Goal: Transaction & Acquisition: Purchase product/service

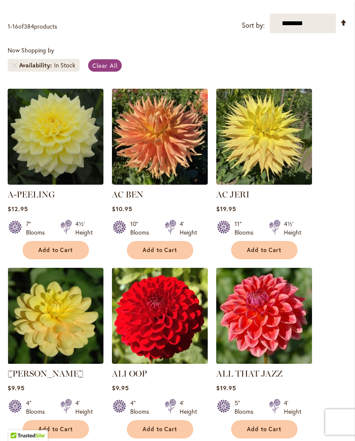
scroll to position [190, 0]
click at [57, 69] on div "In Stock" at bounding box center [64, 65] width 21 height 9
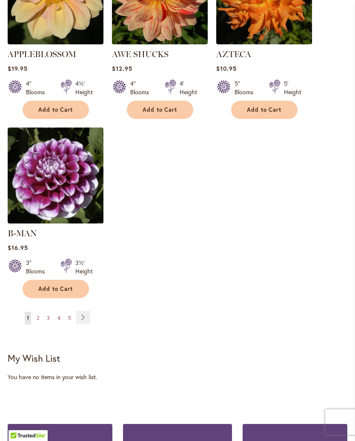
scroll to position [1059, 0]
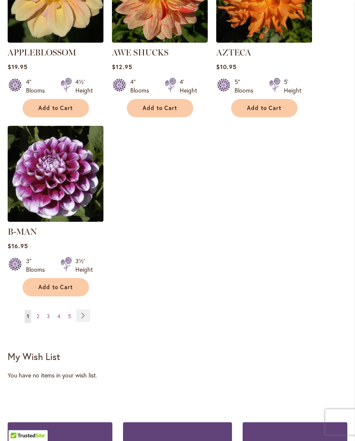
click at [86, 315] on link "Page Next" at bounding box center [83, 315] width 14 height 13
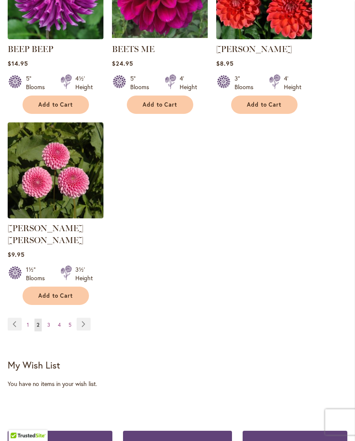
scroll to position [1052, 0]
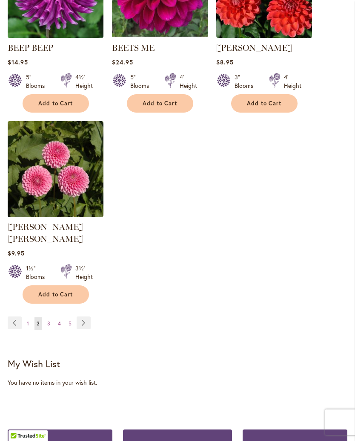
click at [52, 318] on link "Page 3" at bounding box center [48, 323] width 7 height 13
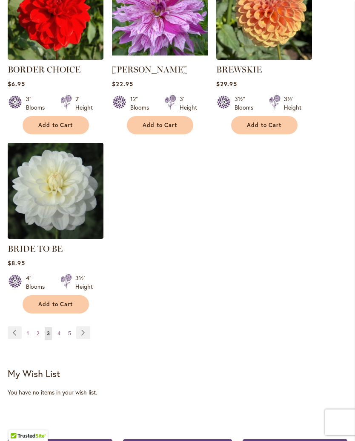
scroll to position [1033, 0]
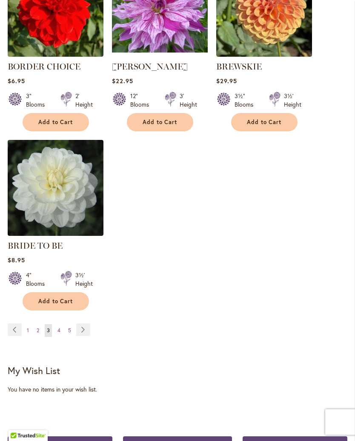
click at [61, 336] on link "Page 4" at bounding box center [58, 330] width 7 height 13
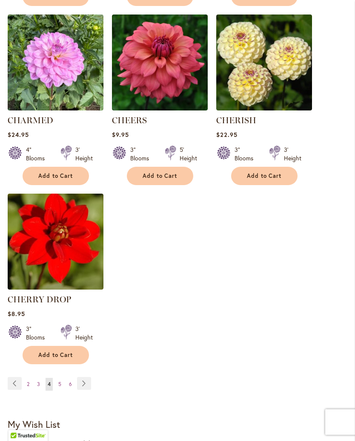
scroll to position [992, 0]
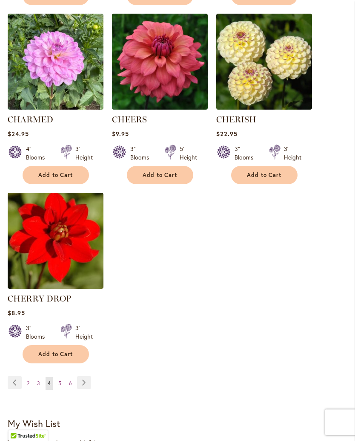
click at [87, 389] on link "Page Next" at bounding box center [84, 382] width 14 height 13
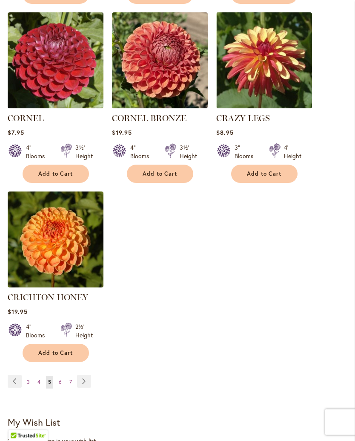
scroll to position [1017, 0]
click at [85, 374] on link "Page Next" at bounding box center [84, 380] width 14 height 13
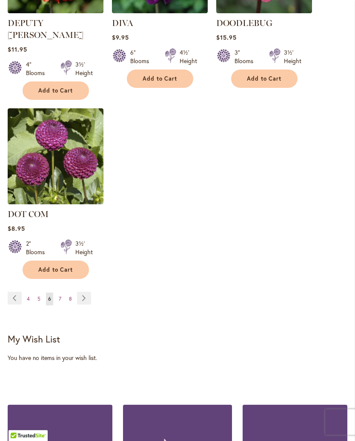
scroll to position [1109, 0]
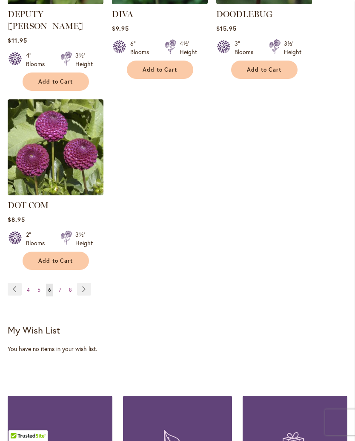
click at [84, 282] on link "Page Next" at bounding box center [84, 288] width 14 height 13
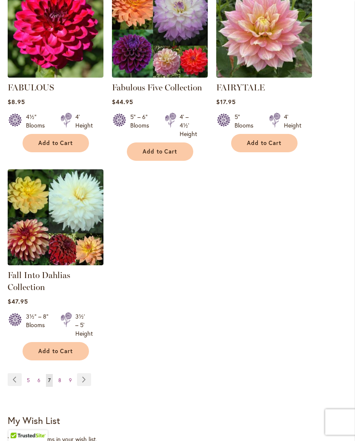
scroll to position [1012, 0]
click at [86, 386] on link "Page Next" at bounding box center [84, 379] width 14 height 13
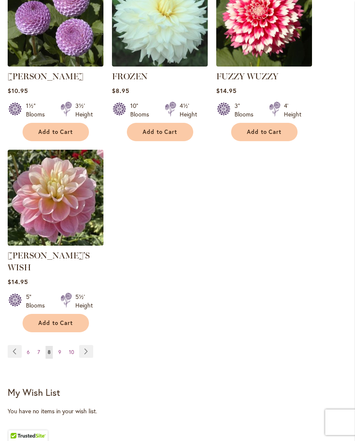
scroll to position [1062, 0]
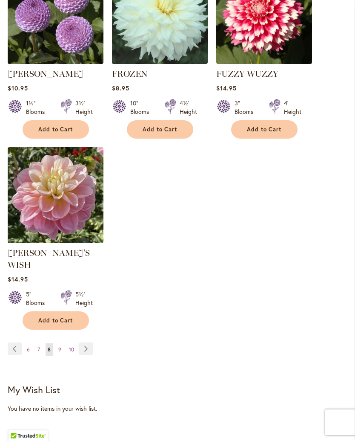
click at [86, 342] on link "Page Next" at bounding box center [86, 348] width 14 height 13
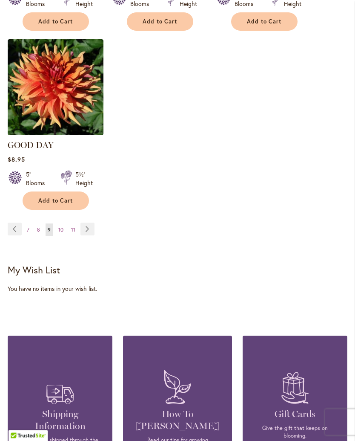
scroll to position [1169, 0]
click at [88, 222] on link "Page Next" at bounding box center [88, 228] width 14 height 13
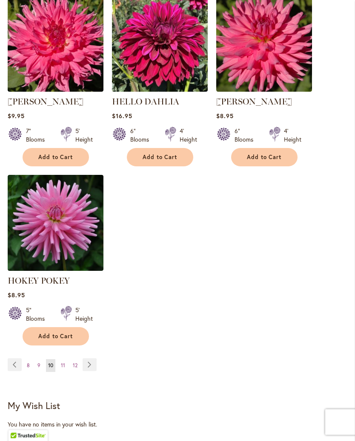
scroll to position [1031, 0]
click at [92, 371] on link "Page Next" at bounding box center [90, 364] width 14 height 13
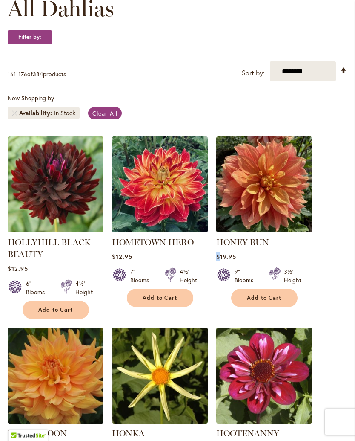
scroll to position [138, 0]
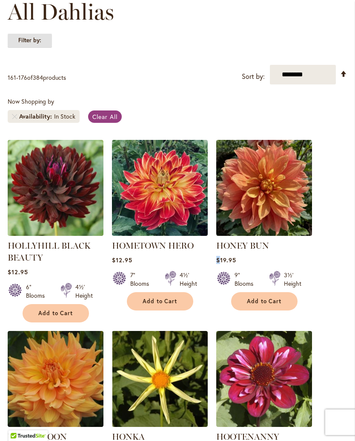
click at [45, 48] on strong "Filter by:" at bounding box center [30, 40] width 44 height 14
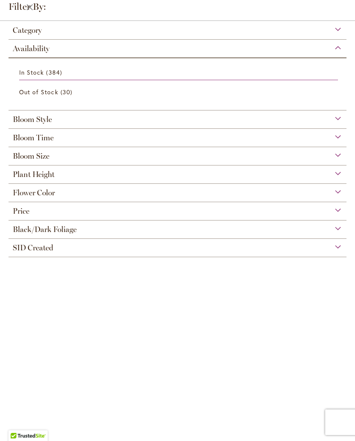
click at [342, 252] on div "SID Created" at bounding box center [178, 246] width 338 height 14
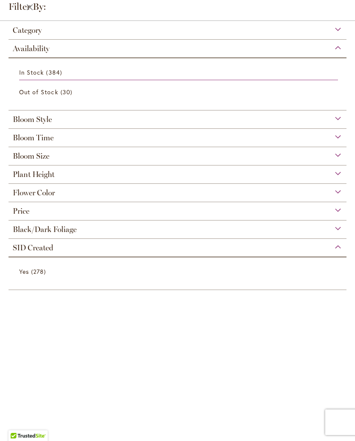
scroll to position [466, 0]
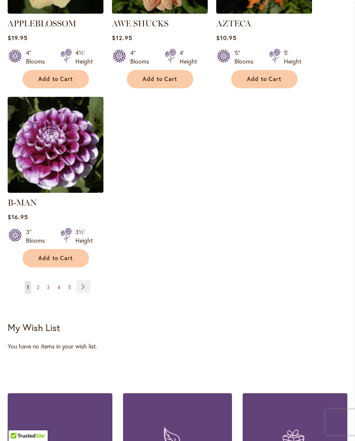
scroll to position [1089, 0]
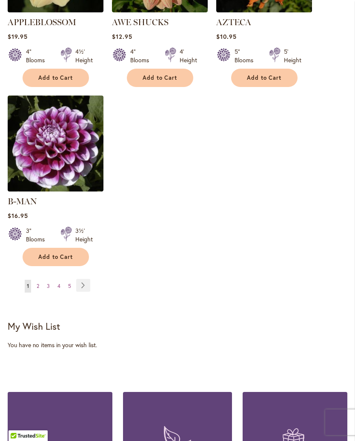
click at [89, 283] on link "Page Next" at bounding box center [83, 285] width 14 height 13
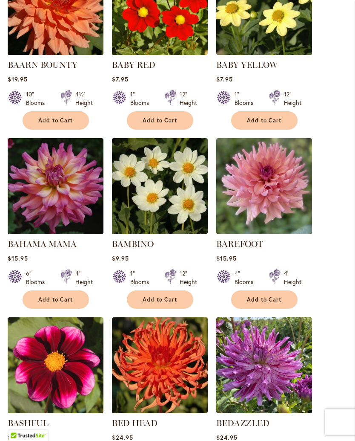
scroll to position [320, 0]
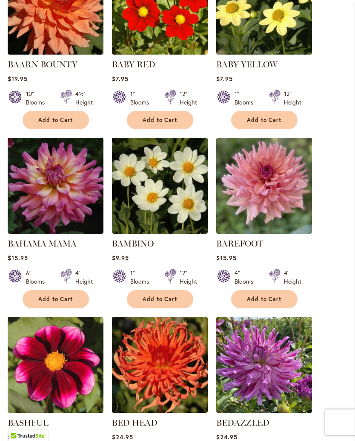
click at [305, 221] on img at bounding box center [264, 186] width 96 height 96
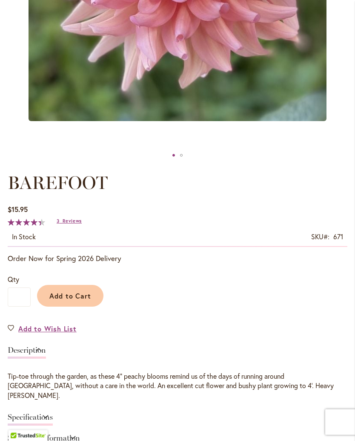
scroll to position [318, 0]
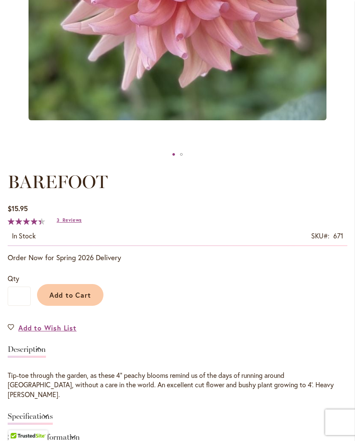
click at [75, 223] on span "Reviews" at bounding box center [72, 220] width 19 height 6
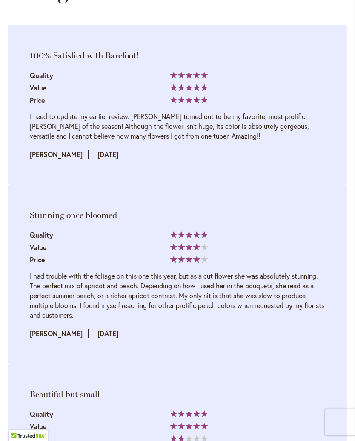
scroll to position [1217, 0]
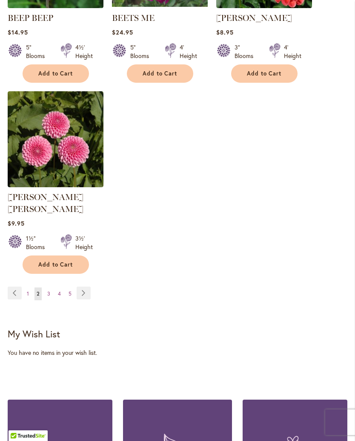
scroll to position [1082, 0]
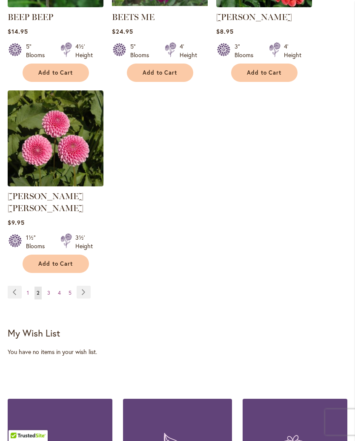
click at [84, 287] on link "Page Next" at bounding box center [84, 292] width 14 height 13
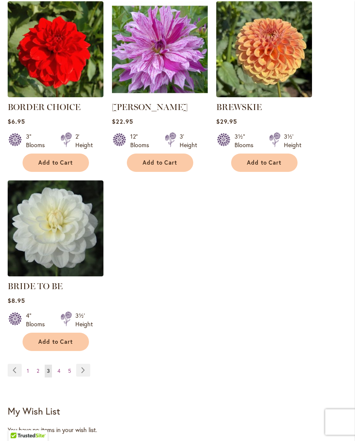
scroll to position [993, 0]
click at [86, 376] on link "Page Next" at bounding box center [83, 369] width 14 height 13
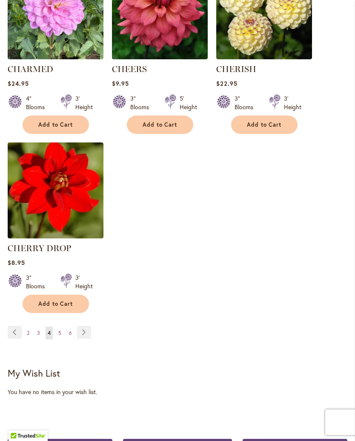
scroll to position [1051, 0]
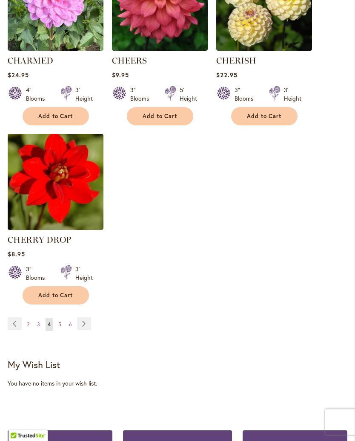
click at [88, 330] on link "Page Next" at bounding box center [84, 323] width 14 height 13
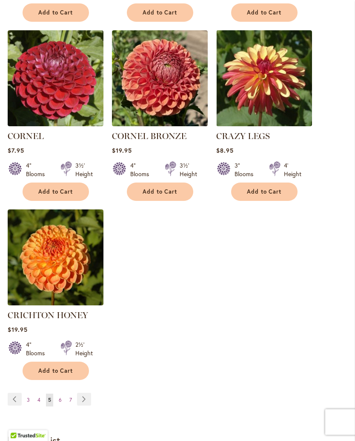
scroll to position [999, 0]
click at [85, 392] on link "Page Next" at bounding box center [84, 398] width 14 height 13
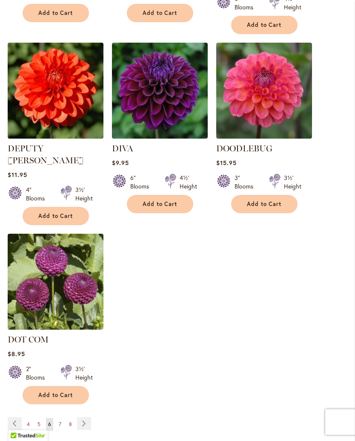
scroll to position [988, 0]
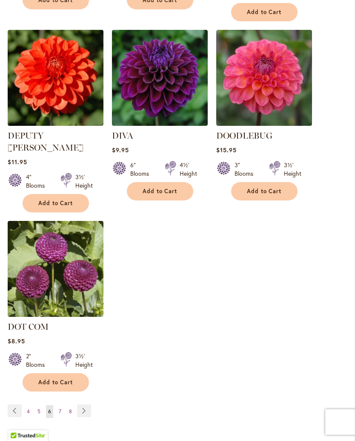
click at [86, 404] on link "Page Next" at bounding box center [84, 410] width 14 height 13
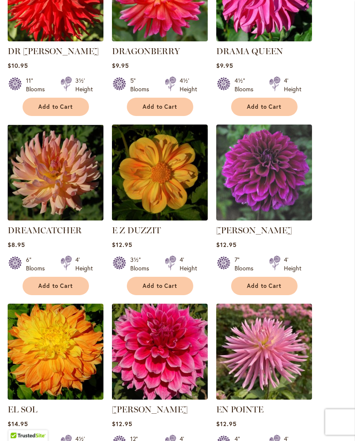
scroll to position [333, 0]
click at [80, 191] on img at bounding box center [56, 172] width 96 height 96
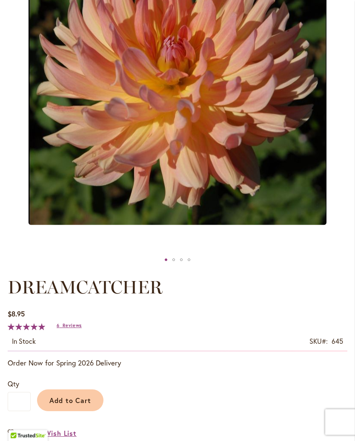
scroll to position [215, 0]
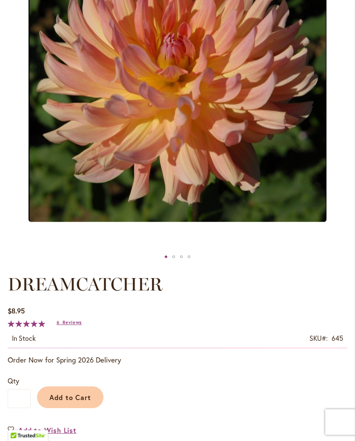
click at [76, 325] on span "Reviews" at bounding box center [72, 323] width 19 height 6
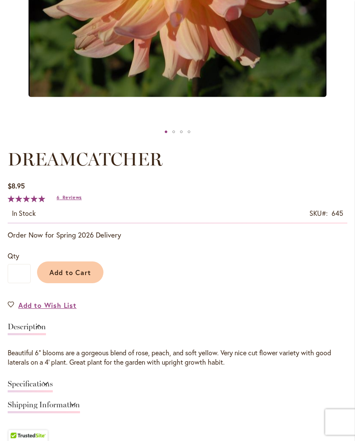
scroll to position [340, 0]
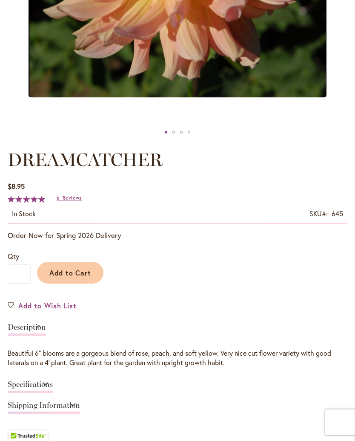
click at [89, 277] on span "Add to Cart" at bounding box center [70, 272] width 42 height 9
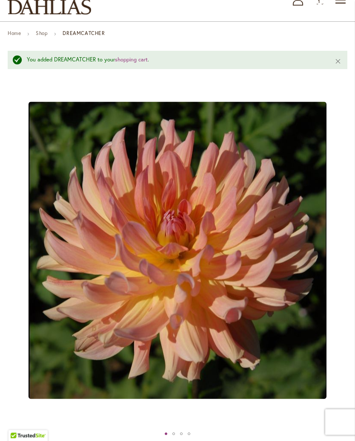
scroll to position [57, 0]
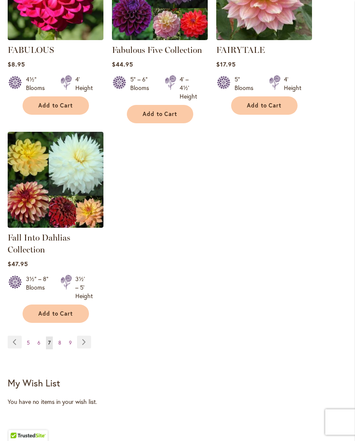
scroll to position [1051, 0]
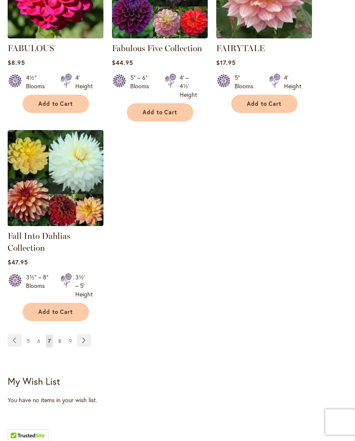
click at [82, 343] on link "Page Next" at bounding box center [84, 340] width 14 height 13
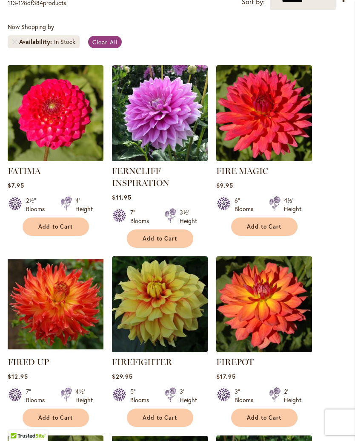
scroll to position [205, 0]
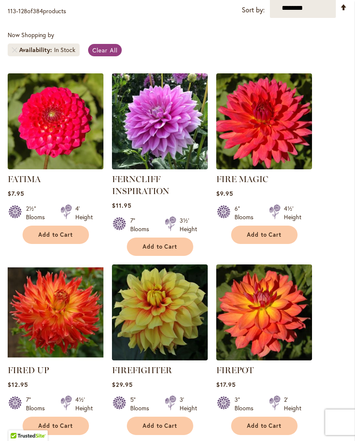
click at [270, 143] on img at bounding box center [264, 121] width 96 height 96
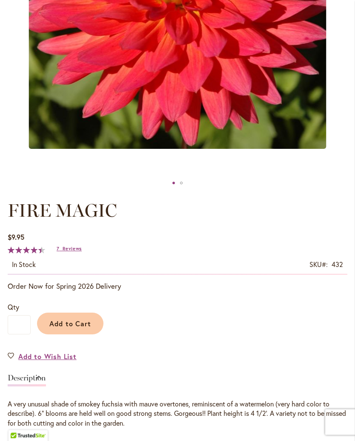
click at [72, 252] on span "Reviews" at bounding box center [72, 249] width 19 height 6
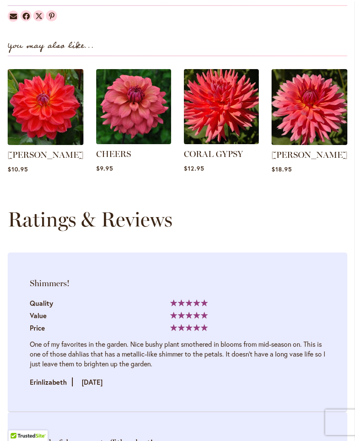
scroll to position [976, 0]
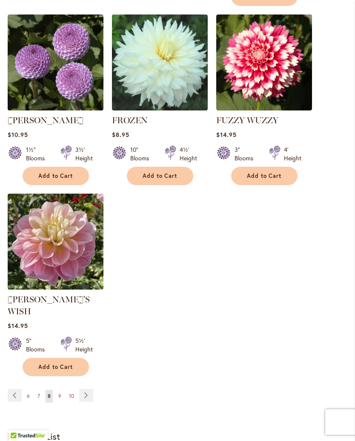
scroll to position [1017, 0]
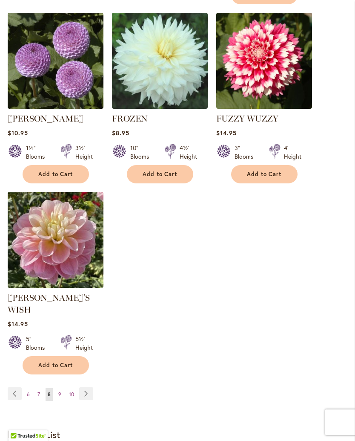
click at [89, 387] on link "Page Next" at bounding box center [86, 393] width 14 height 13
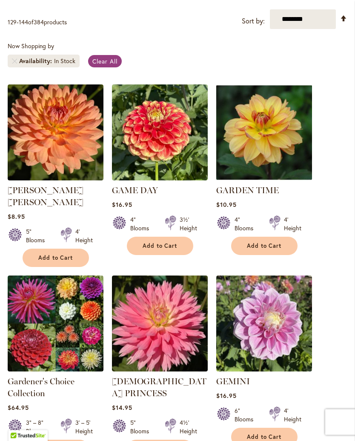
scroll to position [194, 0]
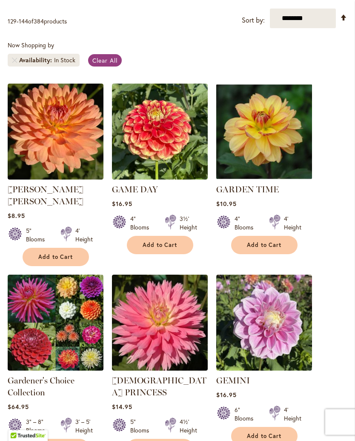
click at [69, 162] on img at bounding box center [56, 132] width 96 height 96
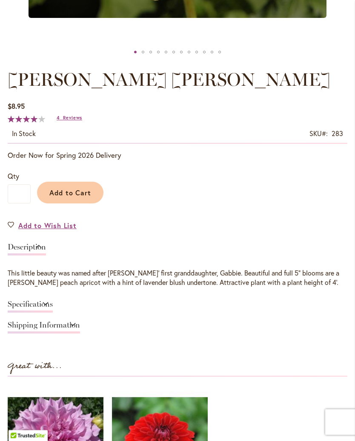
scroll to position [421, 0]
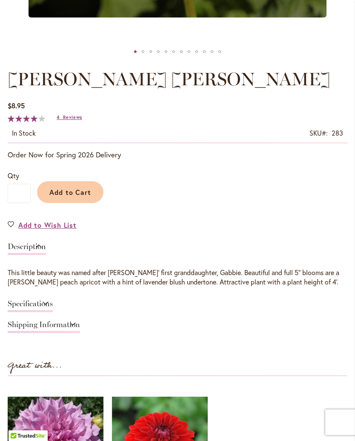
click at [68, 120] on span "Reviews" at bounding box center [72, 117] width 19 height 6
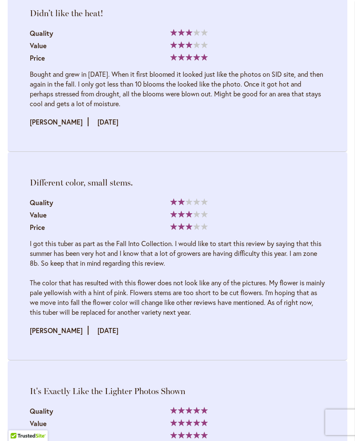
scroll to position [1250, 0]
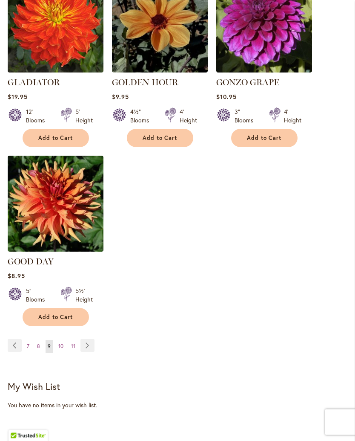
scroll to position [1053, 0]
click at [81, 219] on img at bounding box center [56, 204] width 96 height 96
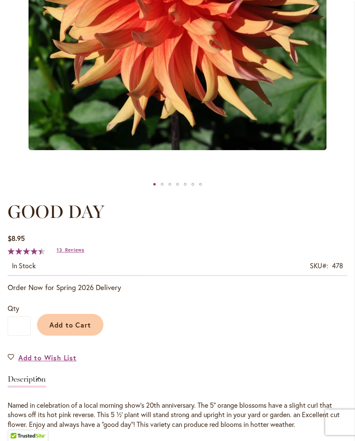
scroll to position [294, 0]
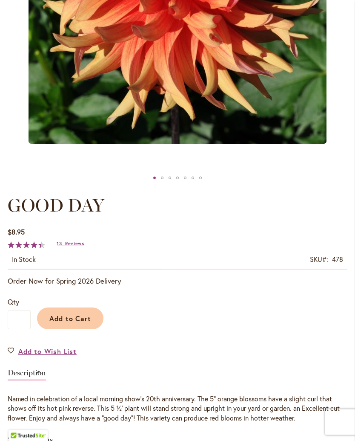
click at [81, 247] on span "Reviews" at bounding box center [74, 244] width 19 height 6
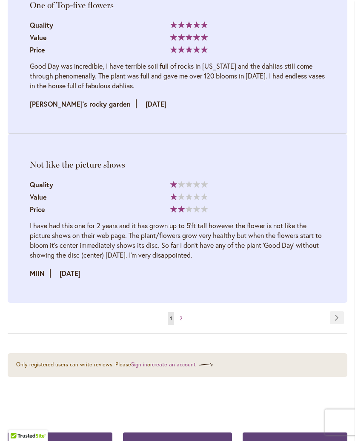
scroll to position [2581, 0]
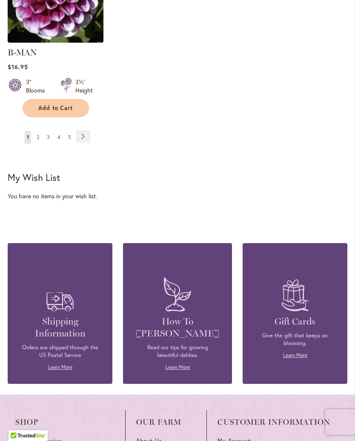
scroll to position [1238, 0]
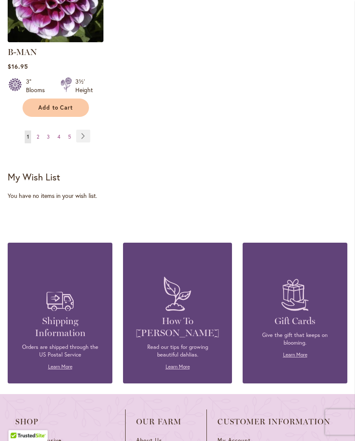
click at [72, 135] on link "Page 5" at bounding box center [69, 137] width 7 height 13
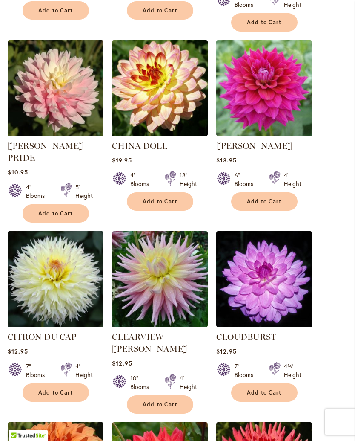
scroll to position [429, 0]
click at [72, 112] on img at bounding box center [56, 88] width 96 height 96
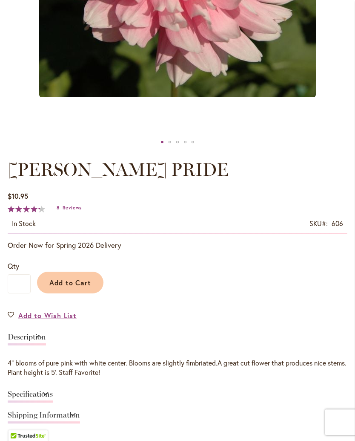
click at [77, 210] on span "Reviews" at bounding box center [72, 207] width 19 height 6
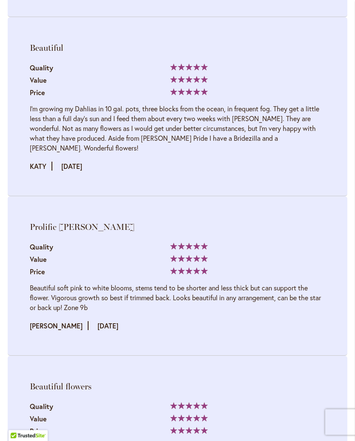
scroll to position [1513, 0]
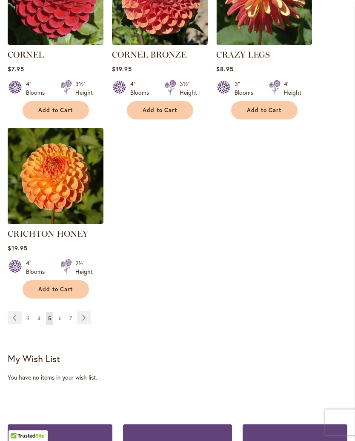
scroll to position [1080, 0]
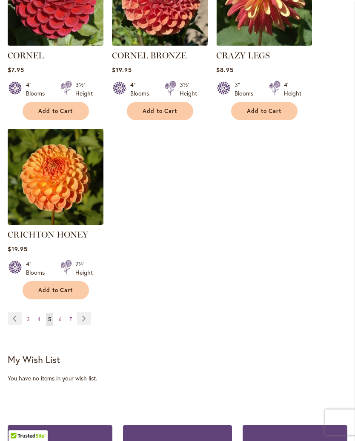
click at [72, 313] on link "Page 7" at bounding box center [70, 319] width 7 height 13
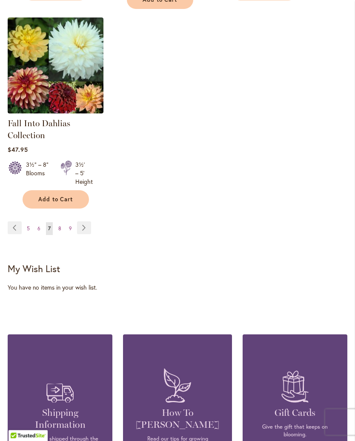
scroll to position [1164, 0]
click at [70, 231] on span "9" at bounding box center [70, 228] width 3 height 6
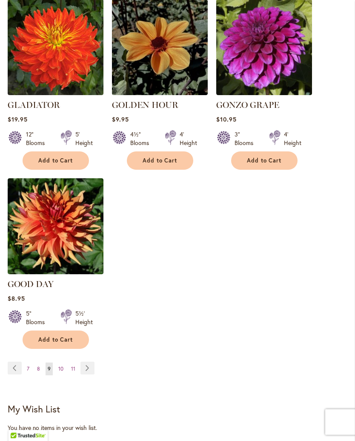
scroll to position [1031, 0]
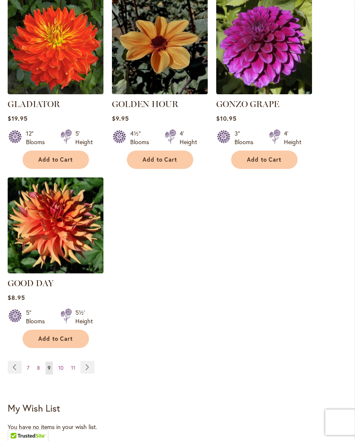
click at [64, 361] on link "Page 10" at bounding box center [60, 367] width 9 height 13
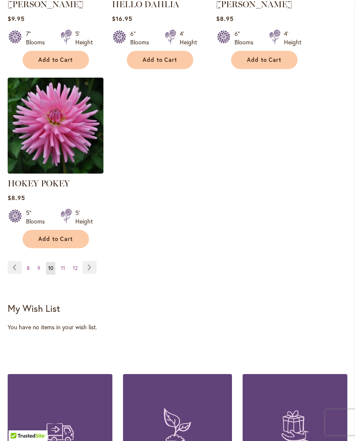
scroll to position [1132, 0]
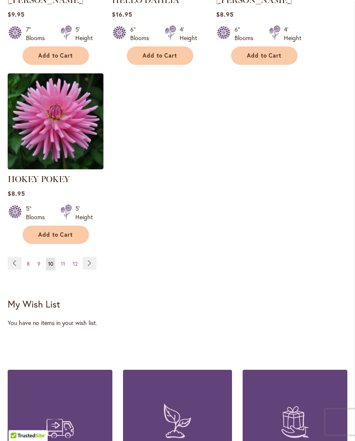
click at [63, 267] on span "11" at bounding box center [63, 264] width 4 height 6
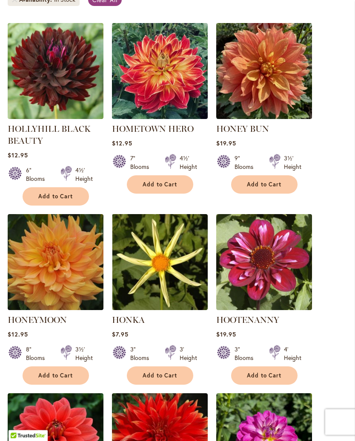
scroll to position [256, 0]
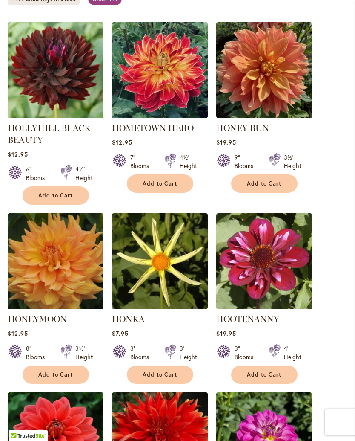
click at [66, 100] on img at bounding box center [56, 70] width 96 height 96
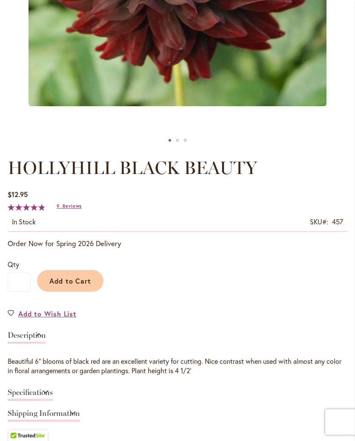
scroll to position [332, 0]
click at [72, 209] on span "Reviews" at bounding box center [72, 206] width 19 height 6
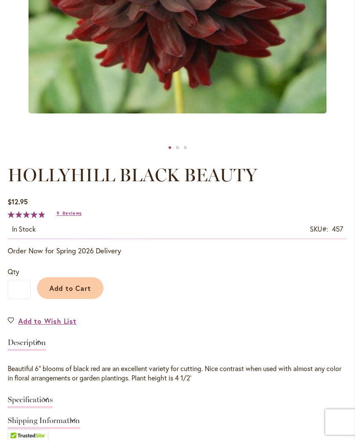
scroll to position [325, 0]
click at [92, 298] on button "Add to Cart" at bounding box center [70, 288] width 66 height 22
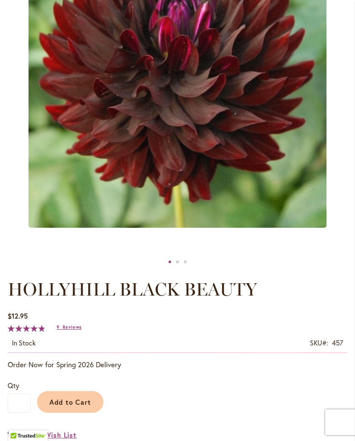
scroll to position [232, 0]
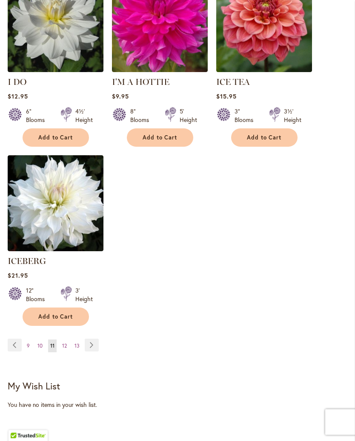
scroll to position [1050, 0]
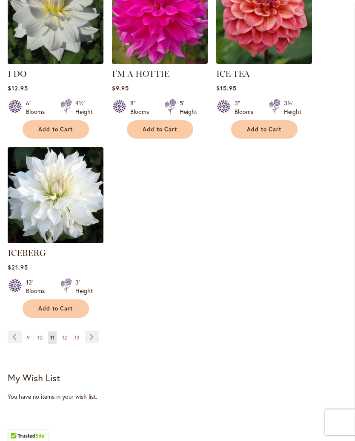
click at [67, 334] on link "Page 12" at bounding box center [64, 337] width 9 height 13
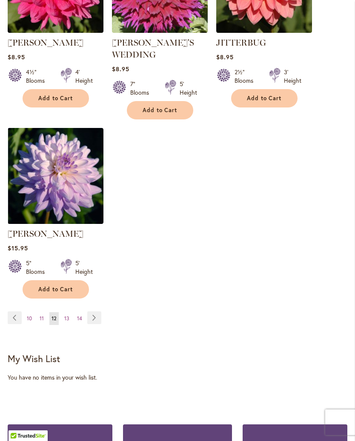
scroll to position [1085, 0]
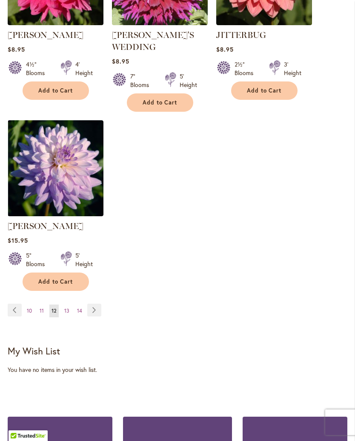
click at [69, 307] on span "13" at bounding box center [66, 310] width 5 height 6
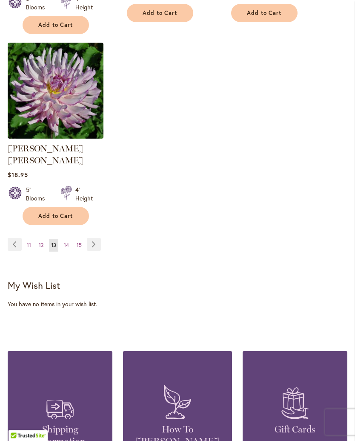
scroll to position [1142, 0]
click at [67, 242] on span "14" at bounding box center [66, 245] width 5 height 6
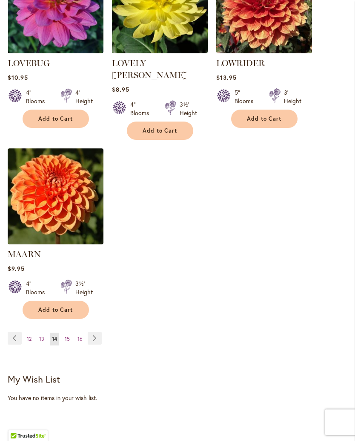
scroll to position [1050, 0]
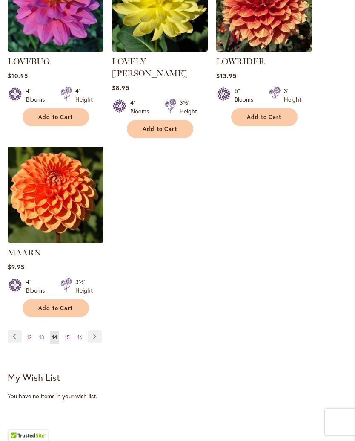
click at [70, 331] on link "Page 15" at bounding box center [67, 337] width 9 height 13
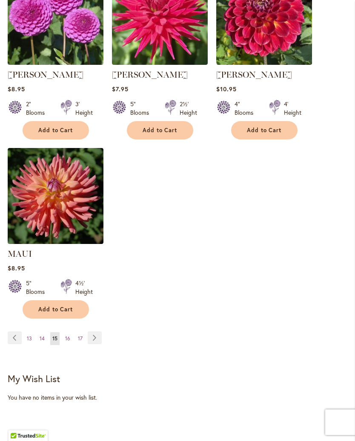
scroll to position [1040, 0]
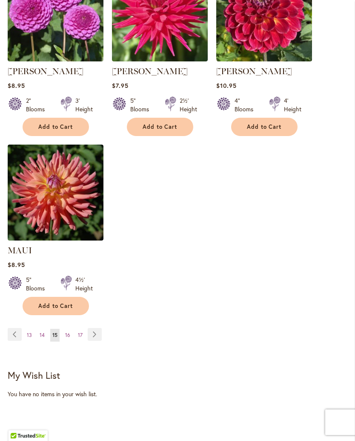
click at [70, 341] on link "Page 16" at bounding box center [67, 334] width 9 height 13
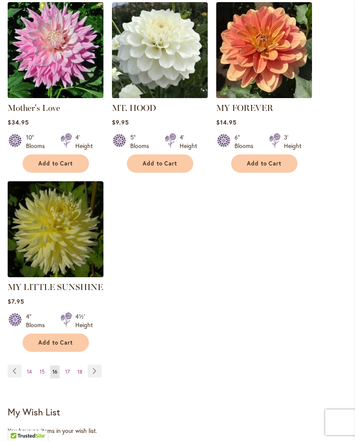
scroll to position [1020, 0]
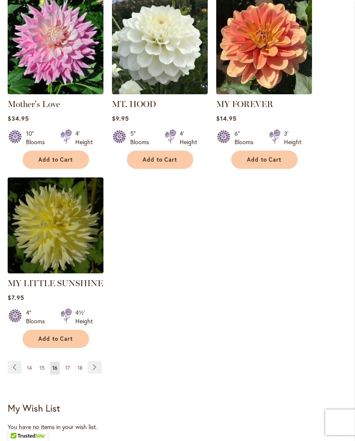
click at [69, 361] on link "Page 17" at bounding box center [67, 367] width 9 height 13
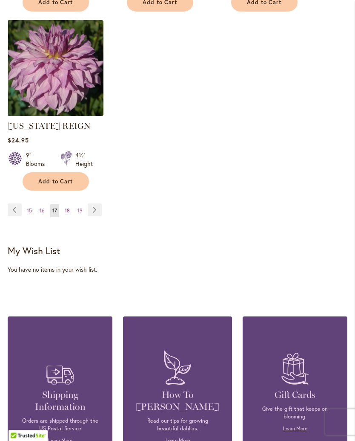
scroll to position [1166, 0]
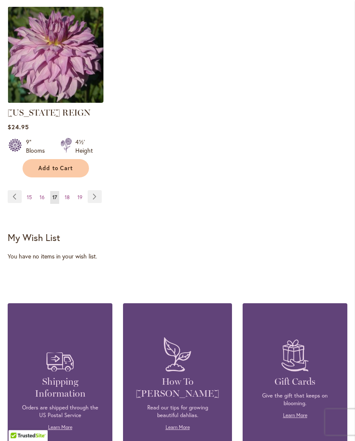
click at [67, 204] on link "Page 18" at bounding box center [67, 197] width 9 height 13
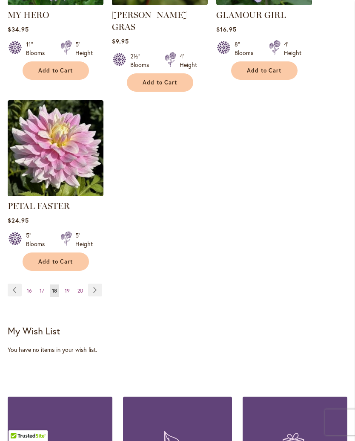
scroll to position [1111, 0]
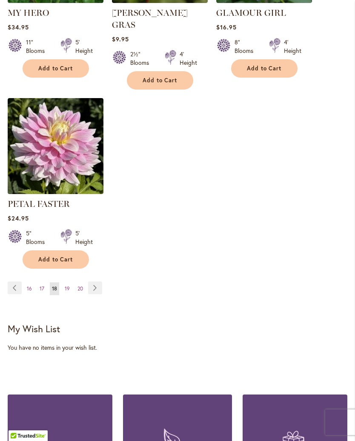
click at [67, 289] on link "Page 19" at bounding box center [67, 288] width 9 height 13
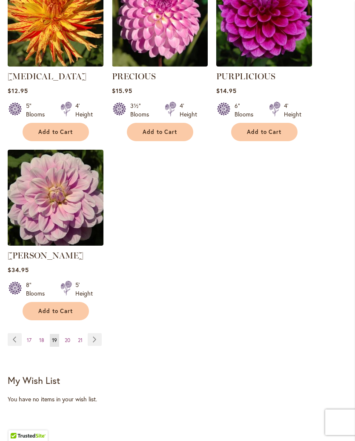
scroll to position [1039, 0]
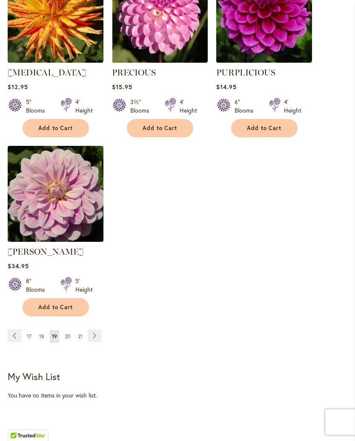
click at [71, 343] on link "Page 20" at bounding box center [68, 336] width 10 height 13
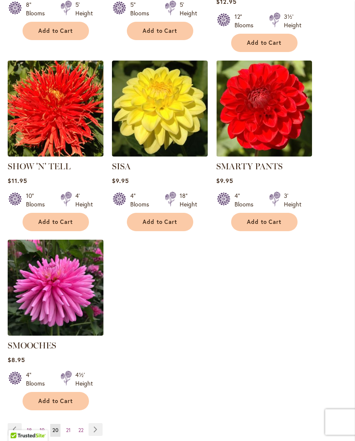
scroll to position [975, 0]
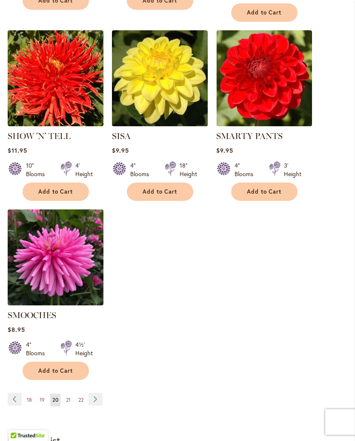
click at [72, 394] on link "Page 21" at bounding box center [68, 400] width 9 height 13
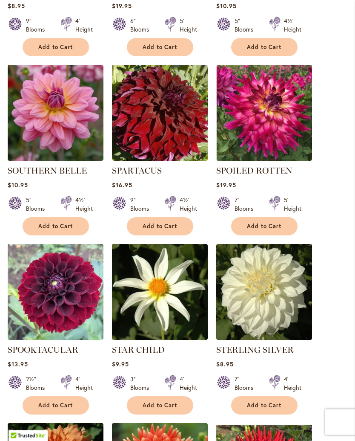
scroll to position [392, 0]
click at [63, 147] on img at bounding box center [56, 113] width 96 height 96
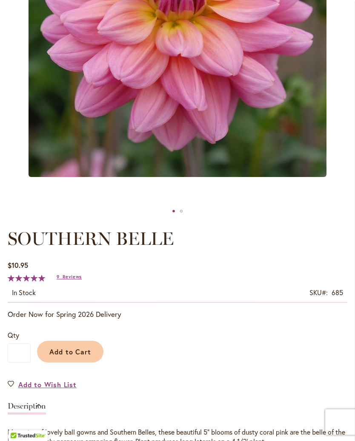
scroll to position [264, 0]
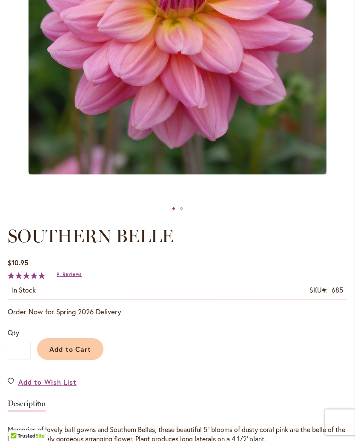
click at [75, 277] on span "Reviews" at bounding box center [72, 274] width 19 height 6
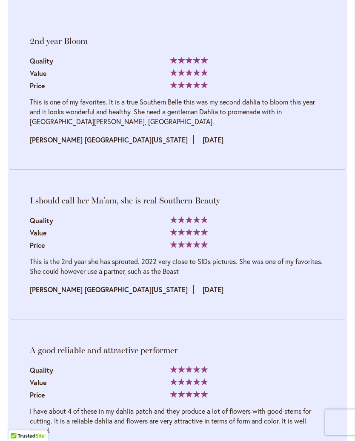
scroll to position [2137, 0]
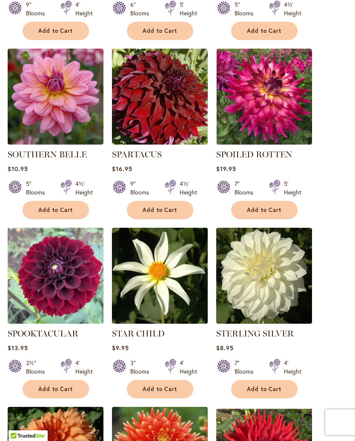
scroll to position [409, 0]
click at [319, 243] on ol "SNOWBOUND Rating: 100% 2 Reviews $8.95 9" Blooms 4' Height Add to Cart" at bounding box center [178, 408] width 340 height 1077
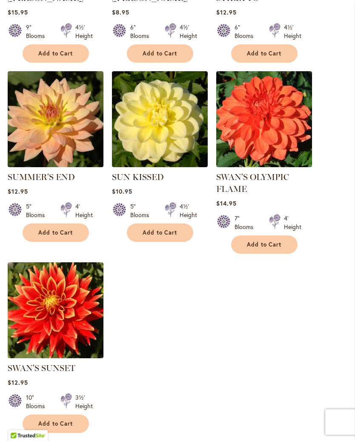
scroll to position [923, 0]
click at [67, 144] on img at bounding box center [56, 119] width 96 height 96
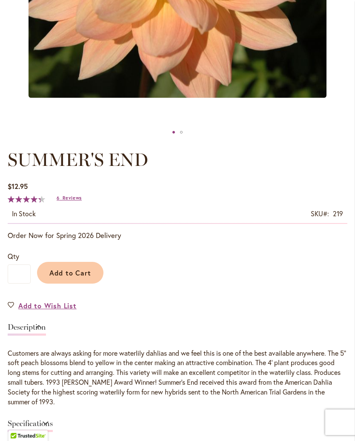
scroll to position [337, 0]
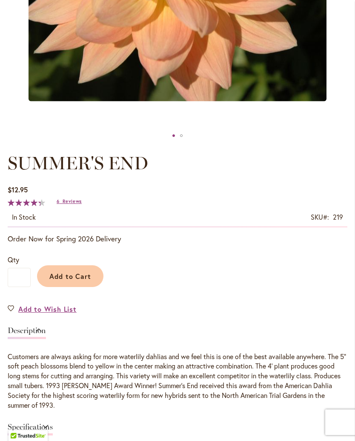
click at [78, 204] on span "Reviews" at bounding box center [72, 201] width 19 height 6
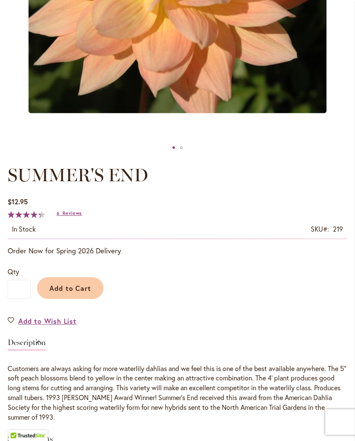
scroll to position [325, 0]
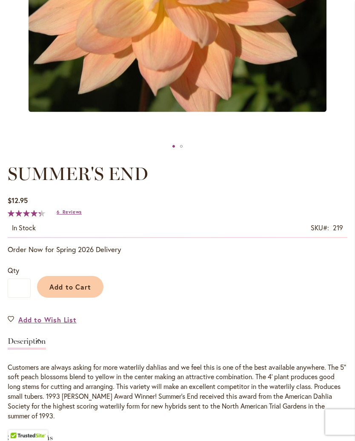
click at [93, 295] on button "Add to Cart" at bounding box center [70, 287] width 66 height 22
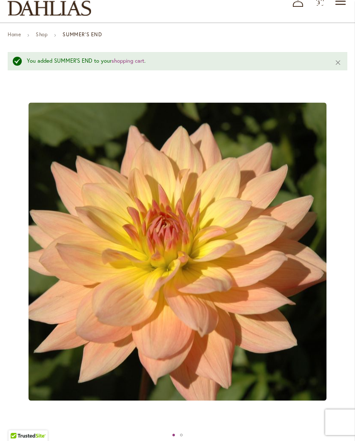
scroll to position [59, 0]
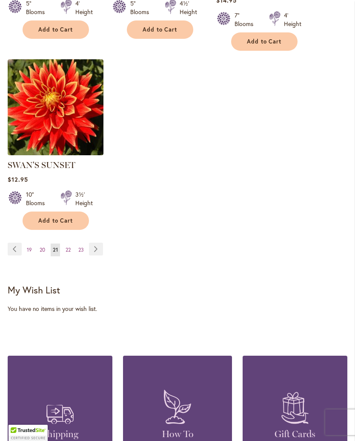
scroll to position [1136, 0]
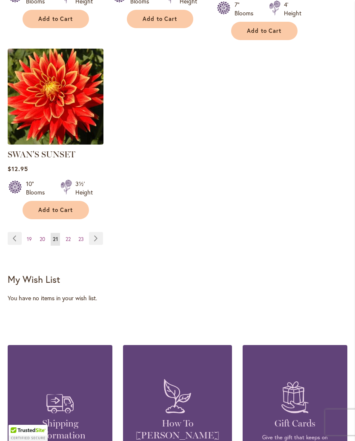
click at [68, 242] on span "22" at bounding box center [68, 239] width 5 height 6
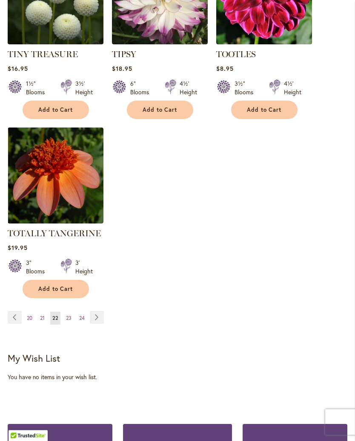
scroll to position [1060, 0]
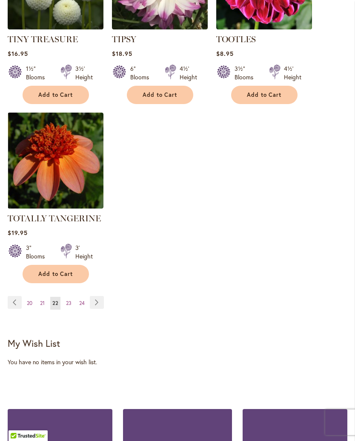
click at [69, 306] on span "23" at bounding box center [69, 303] width 6 height 6
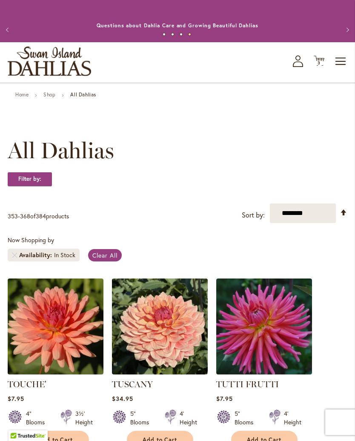
click at [321, 65] on span "3 3 items" at bounding box center [319, 63] width 9 height 4
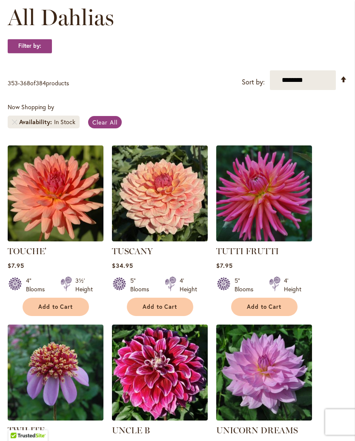
scroll to position [135, 0]
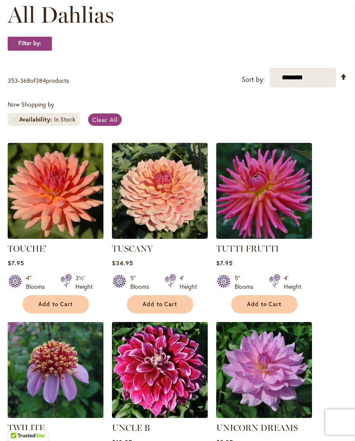
click at [73, 209] on img at bounding box center [56, 191] width 96 height 96
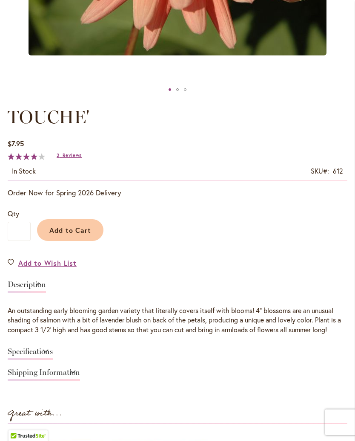
scroll to position [383, 0]
click at [76, 158] on span "Reviews" at bounding box center [72, 155] width 19 height 6
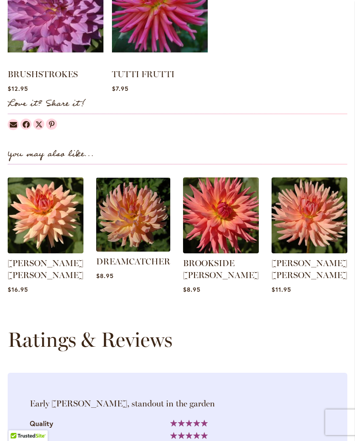
scroll to position [868, 0]
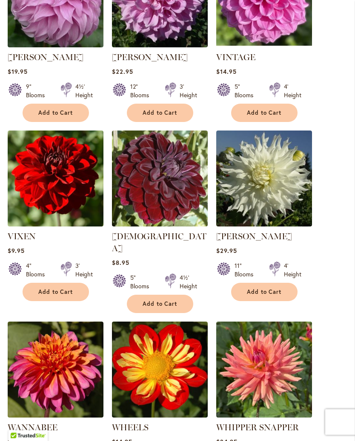
scroll to position [685, 0]
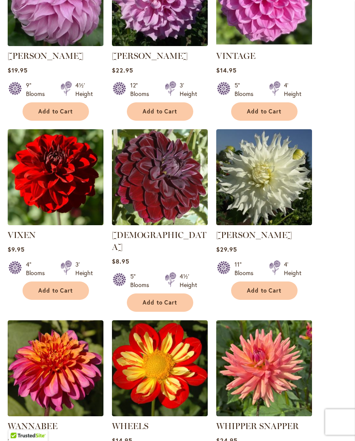
click at [70, 210] on img at bounding box center [56, 178] width 96 height 96
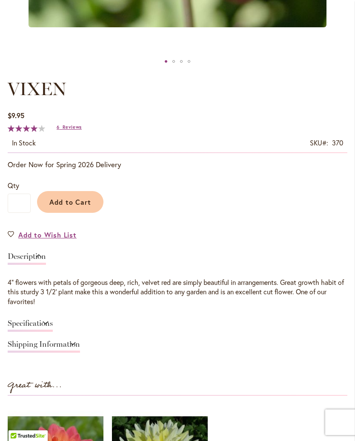
scroll to position [410, 0]
click at [73, 130] on span "Reviews" at bounding box center [72, 127] width 19 height 6
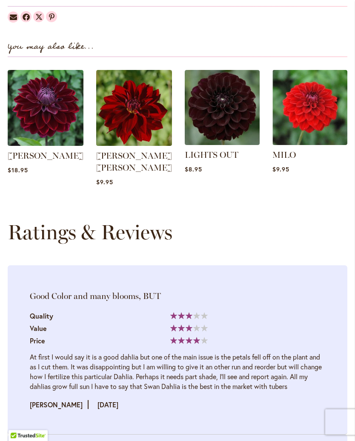
scroll to position [962, 0]
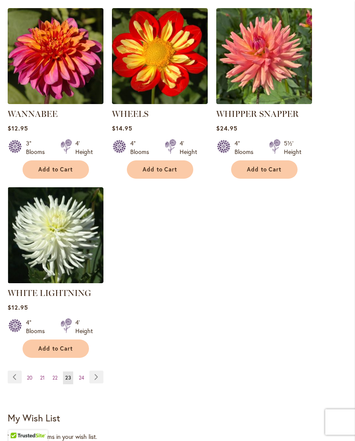
scroll to position [998, 0]
click at [85, 374] on link "Page 24" at bounding box center [82, 377] width 10 height 13
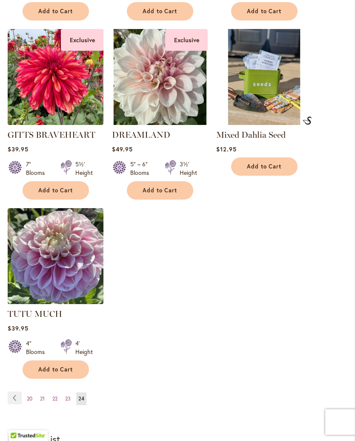
scroll to position [970, 0]
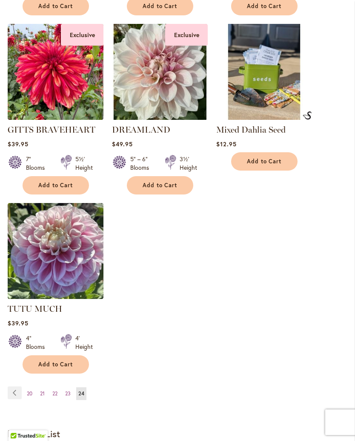
click at [55, 396] on span "22" at bounding box center [54, 393] width 5 height 6
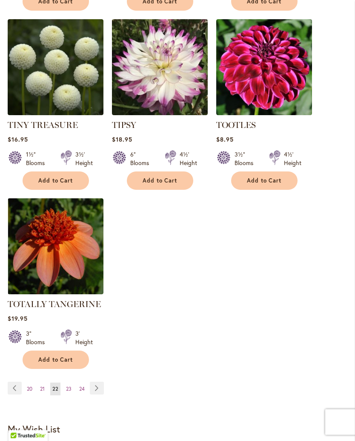
scroll to position [975, 0]
click at [41, 392] on span "21" at bounding box center [42, 388] width 5 height 6
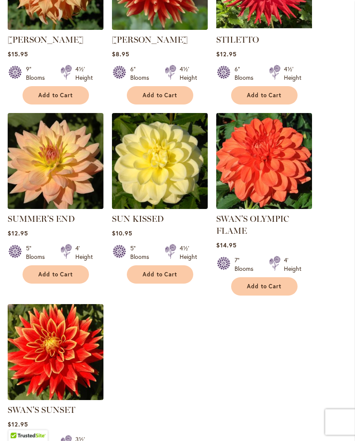
scroll to position [883, 0]
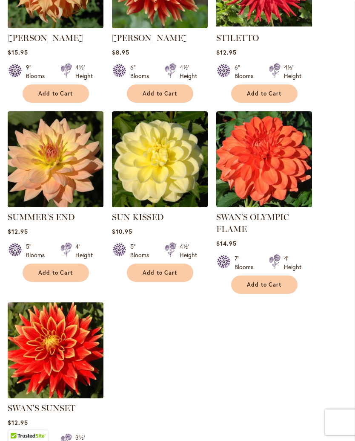
click at [73, 193] on img at bounding box center [56, 159] width 96 height 96
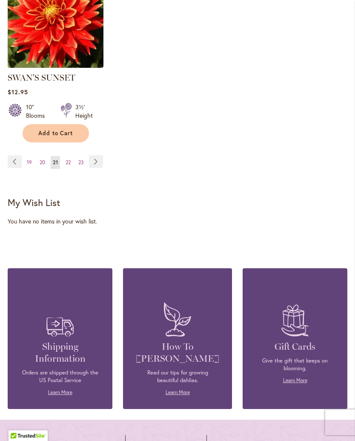
scroll to position [1233, 0]
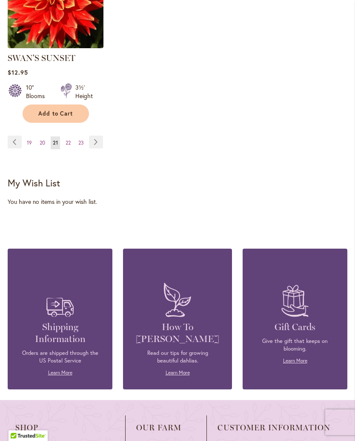
click at [45, 146] on span "20" at bounding box center [43, 142] width 6 height 6
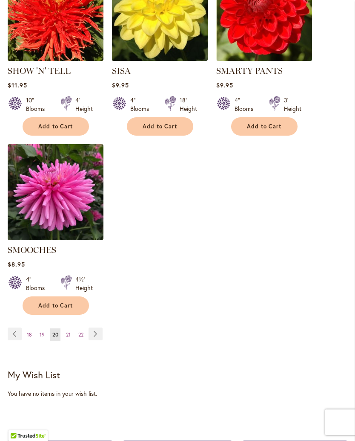
scroll to position [1044, 0]
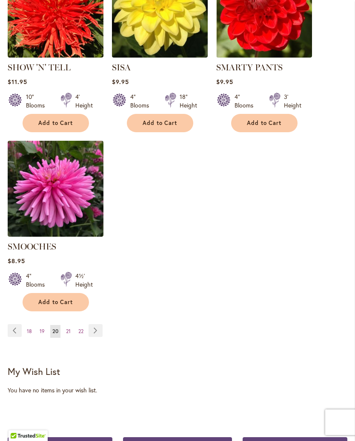
click at [44, 328] on span "19" at bounding box center [42, 331] width 5 height 6
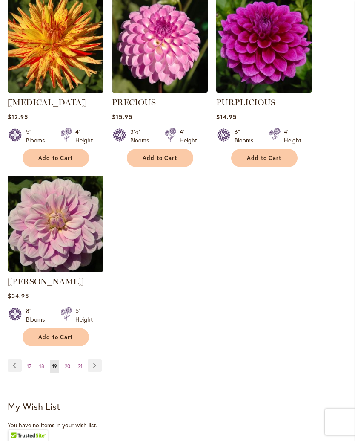
scroll to position [1009, 0]
click at [42, 369] on link "Page 18" at bounding box center [41, 366] width 9 height 13
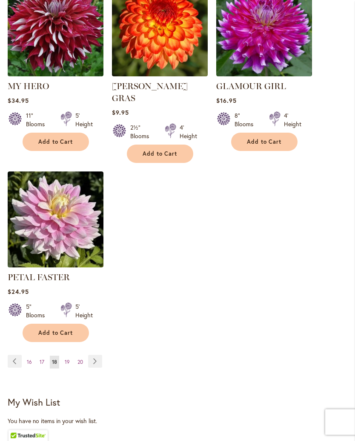
scroll to position [1037, 0]
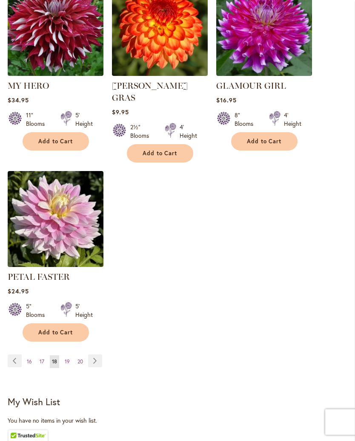
click at [45, 358] on link "Page 17" at bounding box center [41, 361] width 9 height 13
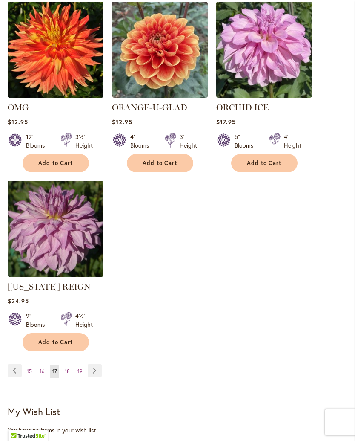
scroll to position [998, 0]
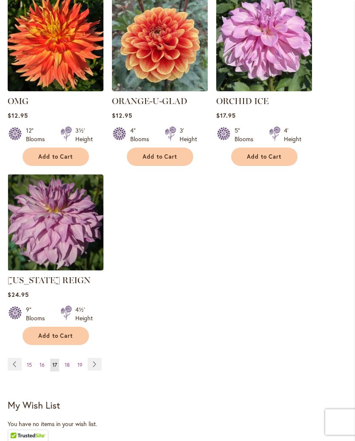
click at [44, 368] on span "16" at bounding box center [42, 365] width 5 height 6
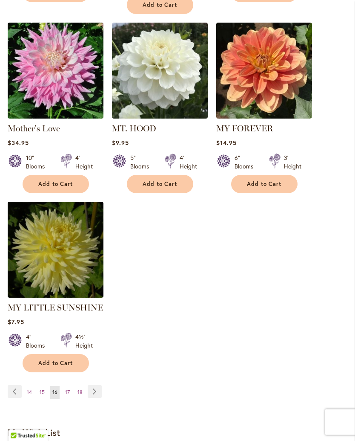
scroll to position [998, 0]
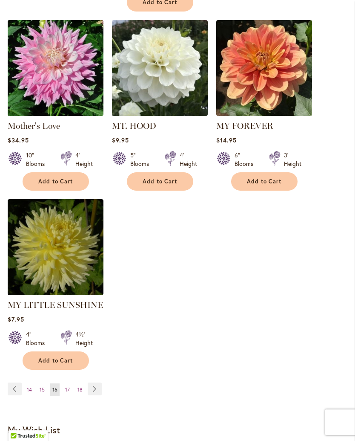
click at [46, 383] on link "Page 15" at bounding box center [41, 389] width 9 height 13
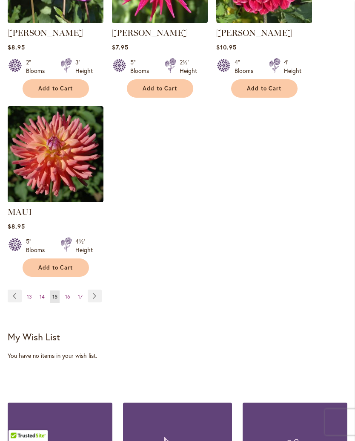
scroll to position [1079, 0]
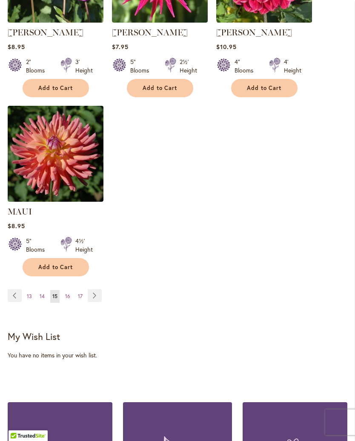
click at [40, 299] on span "14" at bounding box center [42, 296] width 5 height 6
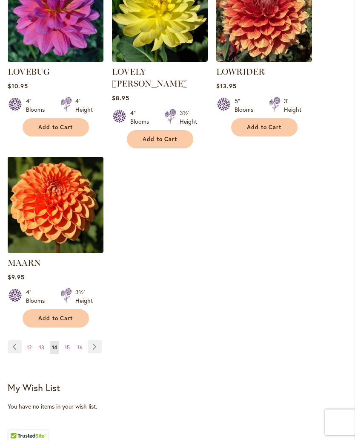
scroll to position [1043, 0]
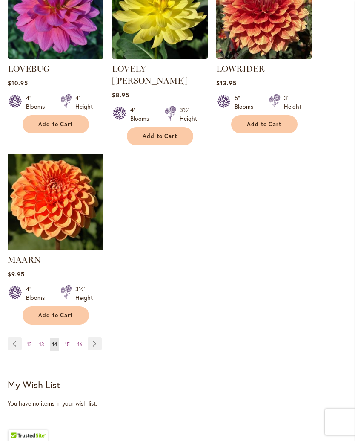
click at [41, 341] on span "13" at bounding box center [41, 344] width 5 height 6
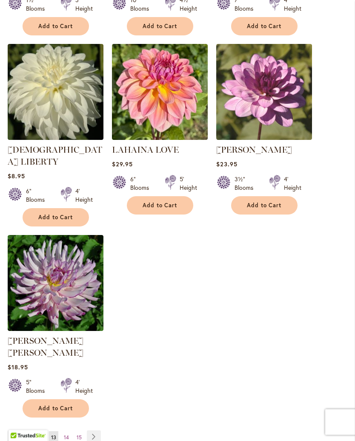
scroll to position [950, 0]
click at [43, 431] on link "Page 12" at bounding box center [41, 437] width 9 height 13
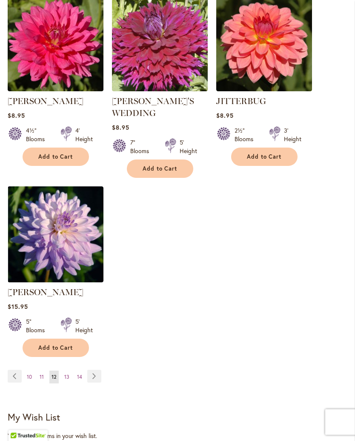
scroll to position [1020, 0]
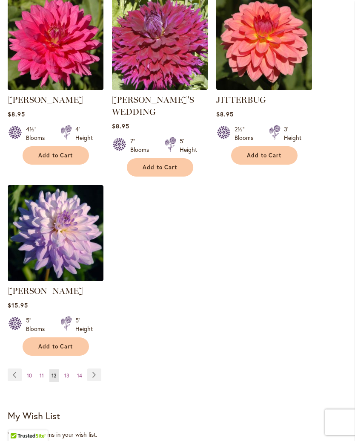
click at [42, 372] on span "11" at bounding box center [42, 375] width 4 height 6
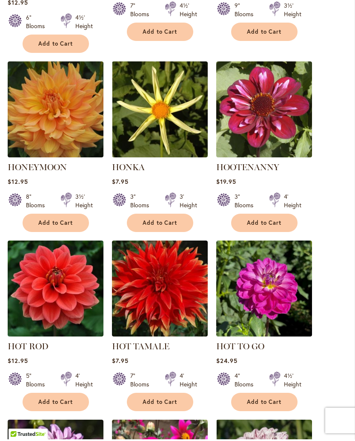
scroll to position [408, 0]
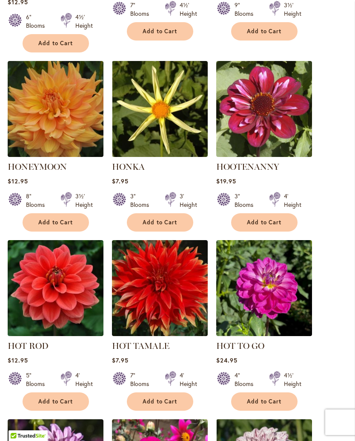
click at [77, 140] on img at bounding box center [56, 109] width 96 height 96
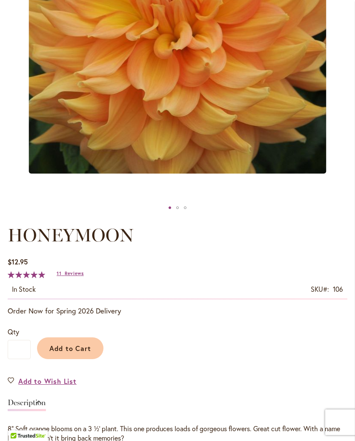
click at [79, 276] on span "Reviews" at bounding box center [74, 273] width 19 height 6
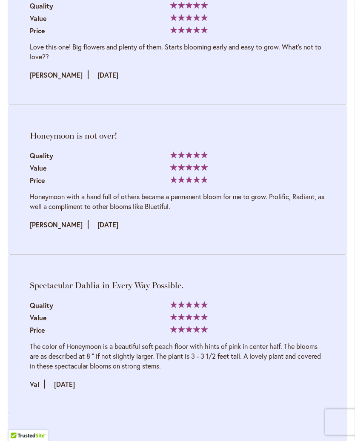
scroll to position [1437, 0]
click at [323, 247] on li "Honeymoon is not over! Quality 100% Value" at bounding box center [178, 180] width 340 height 150
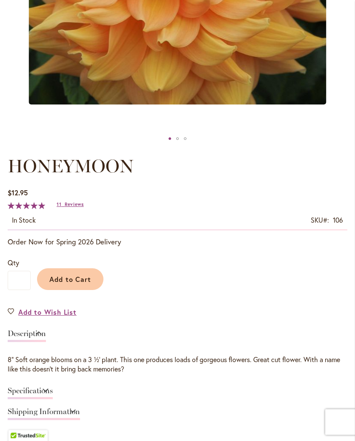
click at [90, 284] on span "Add to Cart" at bounding box center [70, 279] width 42 height 9
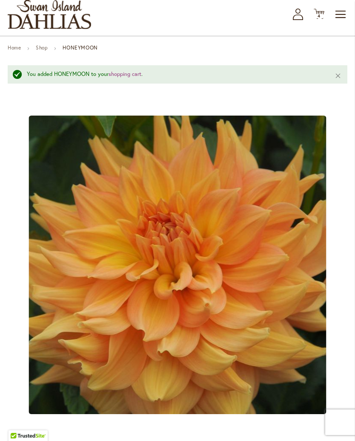
scroll to position [0, 0]
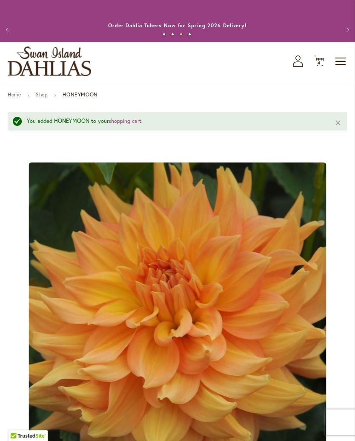
click at [320, 66] on icon "Cart .cls-1 { fill: #231f20; }" at bounding box center [319, 60] width 11 height 11
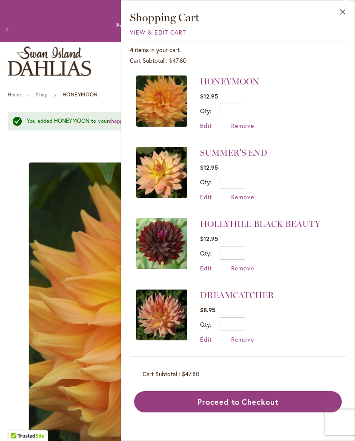
click at [354, 12] on button "Close" at bounding box center [342, 13] width 23 height 27
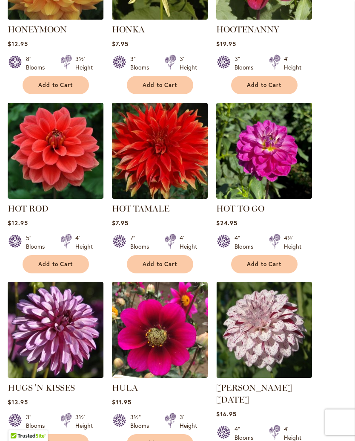
scroll to position [545, 0]
click at [84, 175] on img at bounding box center [56, 151] width 96 height 96
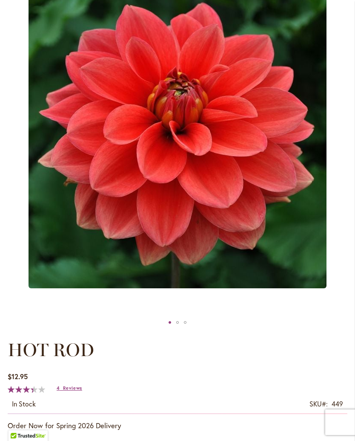
scroll to position [149, 0]
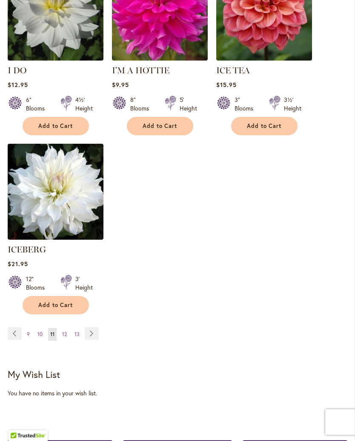
scroll to position [1053, 0]
click at [42, 331] on span "10" at bounding box center [39, 334] width 5 height 6
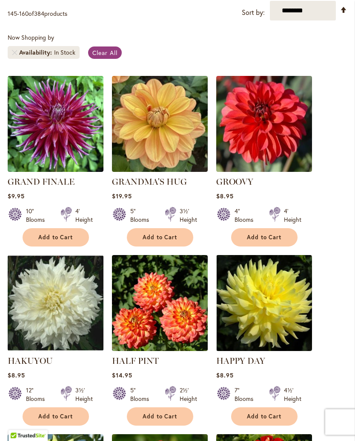
scroll to position [203, 0]
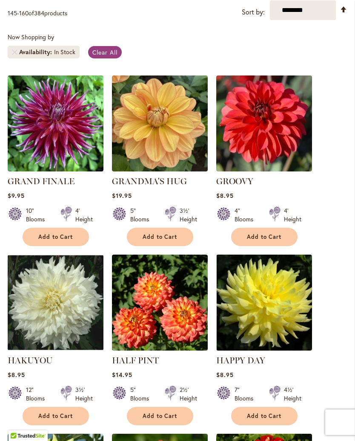
click at [278, 148] on img at bounding box center [264, 123] width 96 height 96
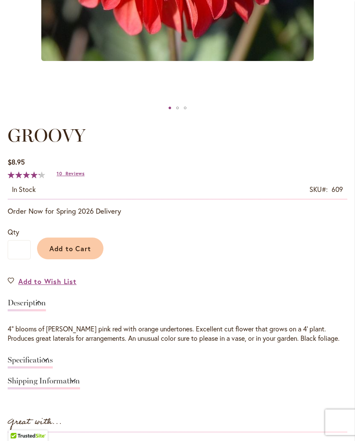
scroll to position [363, 0]
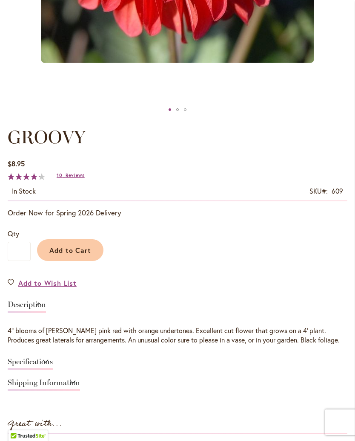
click at [77, 178] on span "Reviews" at bounding box center [75, 175] width 19 height 6
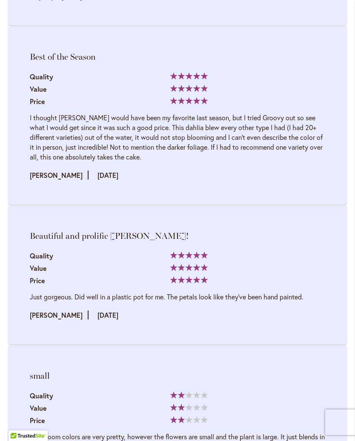
scroll to position [1452, 0]
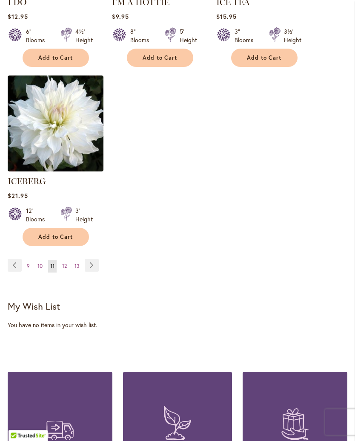
scroll to position [1127, 0]
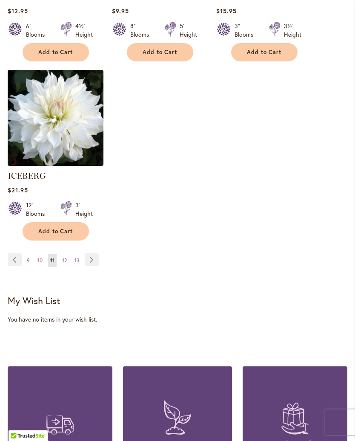
click at [43, 256] on link "Page 10" at bounding box center [39, 260] width 9 height 13
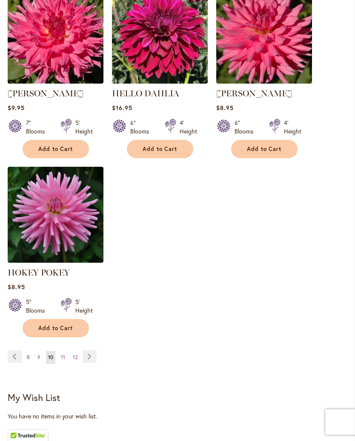
scroll to position [1039, 0]
click at [42, 363] on link "Page 9" at bounding box center [38, 357] width 7 height 13
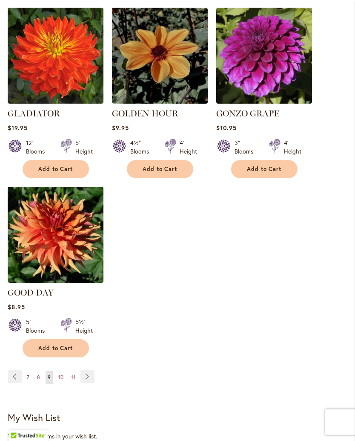
scroll to position [1024, 0]
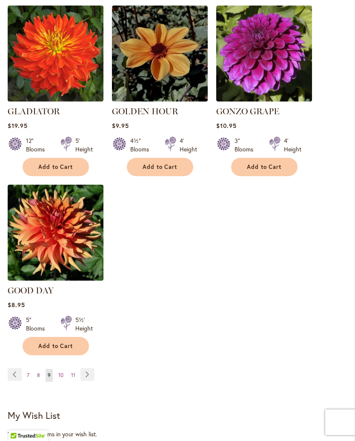
click at [40, 369] on link "Page 8" at bounding box center [38, 375] width 7 height 13
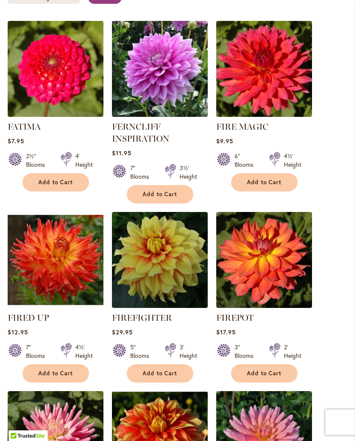
scroll to position [258, 0]
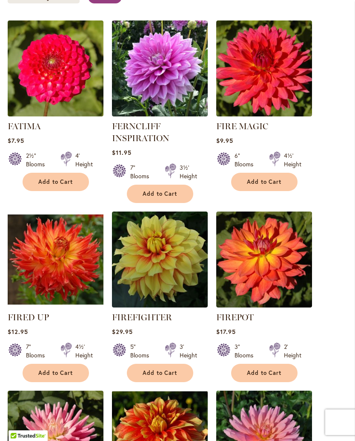
click at [286, 101] on img at bounding box center [264, 68] width 96 height 96
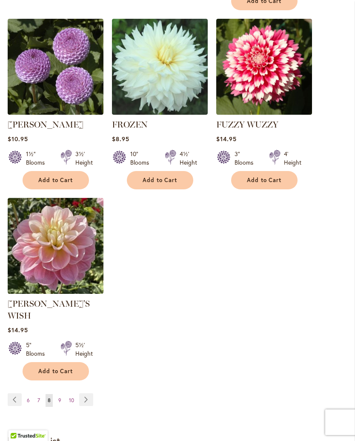
scroll to position [1021, 0]
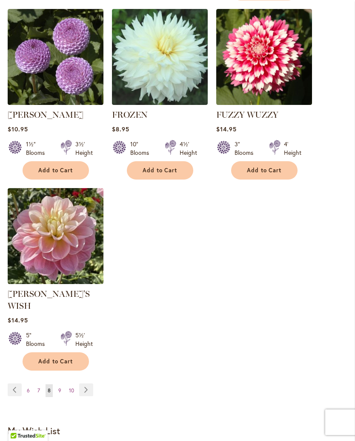
click at [42, 384] on link "Page 7" at bounding box center [38, 390] width 7 height 13
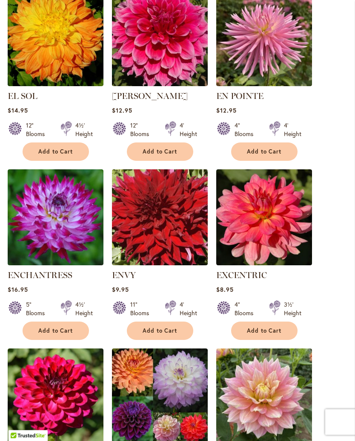
scroll to position [646, 0]
click at [172, 242] on img at bounding box center [160, 217] width 96 height 96
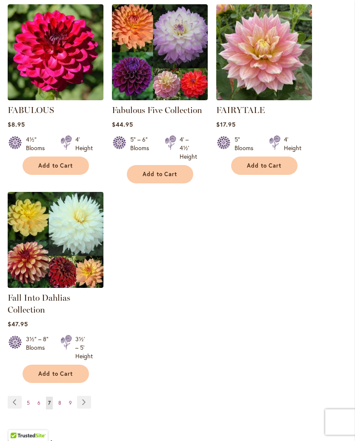
scroll to position [990, 0]
click at [41, 407] on link "Page 6" at bounding box center [38, 402] width 7 height 13
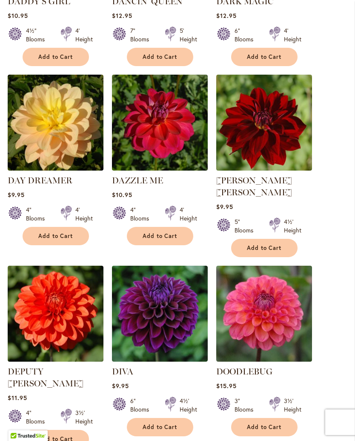
scroll to position [752, 0]
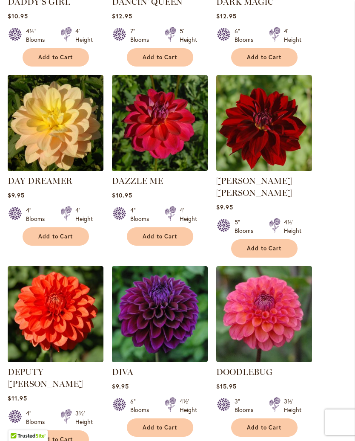
click at [277, 150] on img at bounding box center [264, 123] width 96 height 96
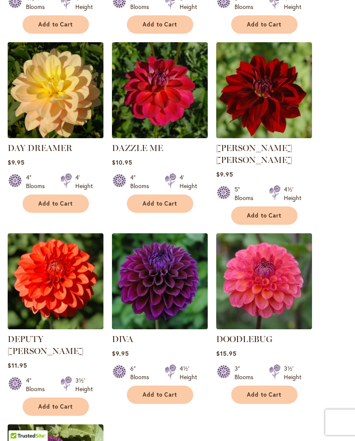
scroll to position [768, 0]
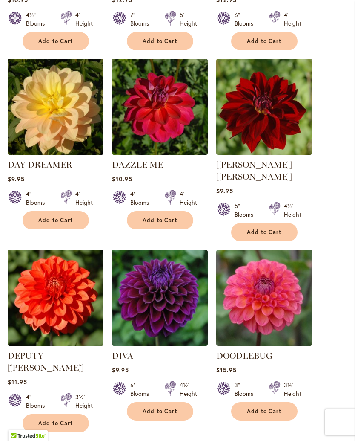
click at [184, 136] on img at bounding box center [160, 107] width 96 height 96
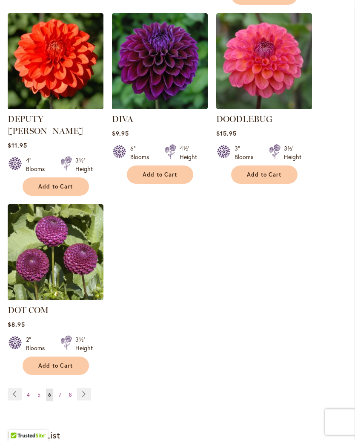
scroll to position [1005, 0]
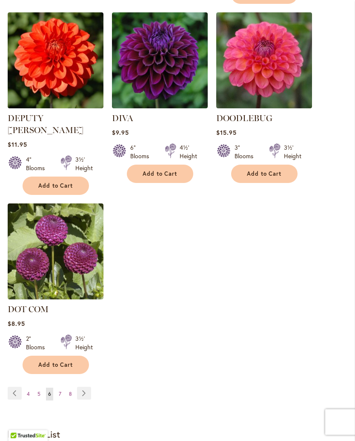
click at [40, 391] on span "5" at bounding box center [38, 394] width 3 height 6
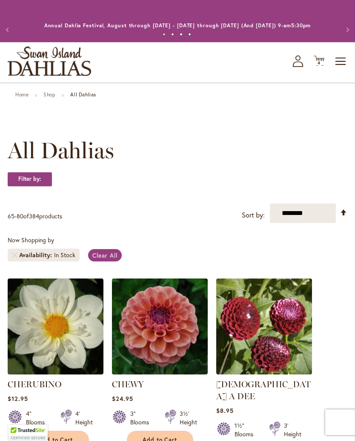
click at [329, 265] on div "Now Shopping by Availability In Stock Clear All" at bounding box center [178, 251] width 340 height 30
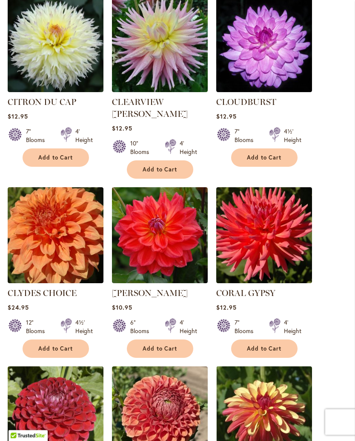
scroll to position [665, 0]
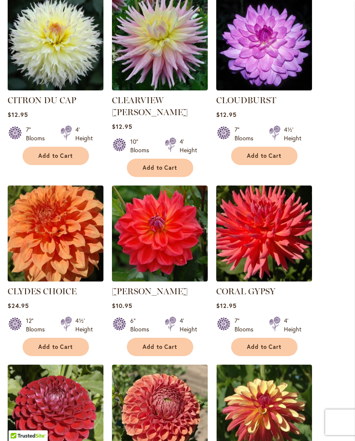
click at [177, 224] on img at bounding box center [160, 233] width 96 height 96
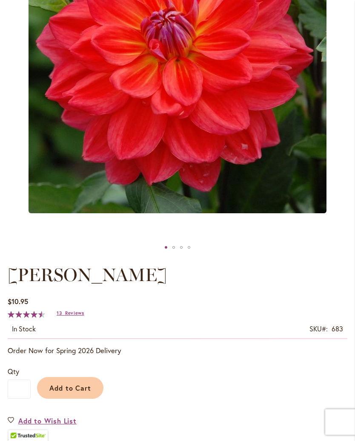
scroll to position [225, 0]
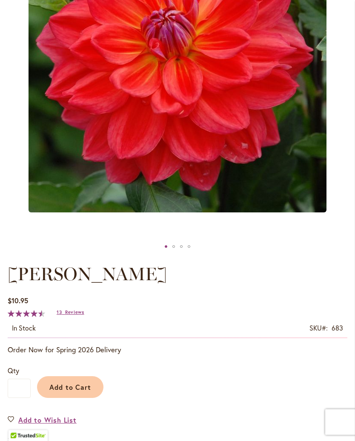
click at [84, 315] on span "Reviews" at bounding box center [74, 312] width 19 height 6
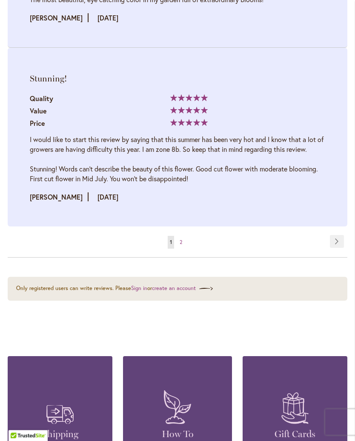
scroll to position [2513, 0]
click at [294, 123] on div "Quality 100% Value Price" at bounding box center [178, 111] width 296 height 37
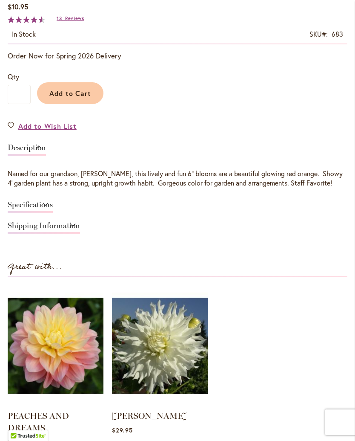
scroll to position [521, 0]
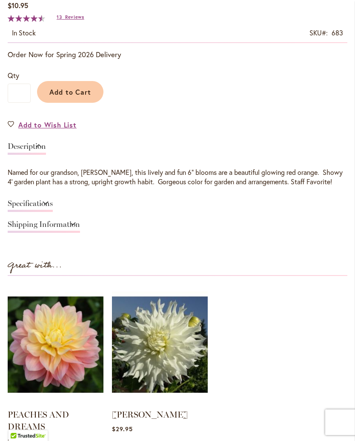
click at [89, 96] on span "Add to Cart" at bounding box center [70, 91] width 42 height 9
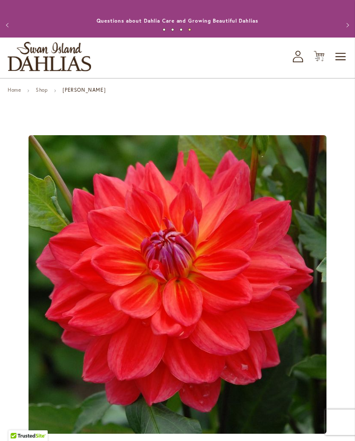
scroll to position [3, 0]
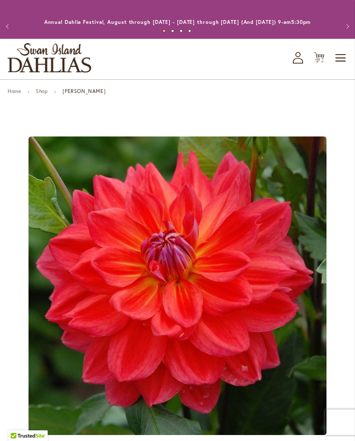
click at [322, 65] on img at bounding box center [320, 60] width 10 height 10
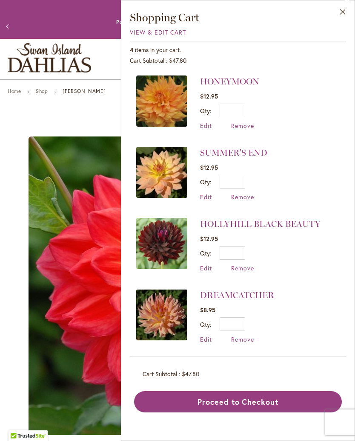
click at [343, 20] on button "Close" at bounding box center [342, 13] width 23 height 27
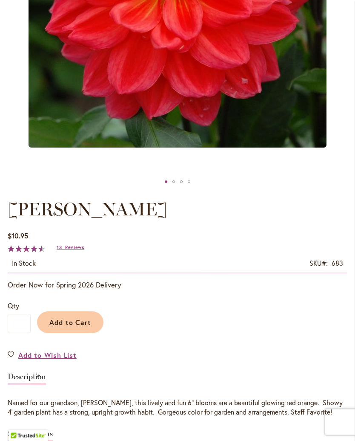
scroll to position [292, 0]
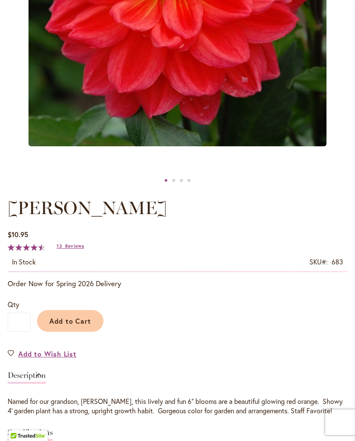
click at [87, 325] on span "Add to Cart" at bounding box center [70, 320] width 42 height 9
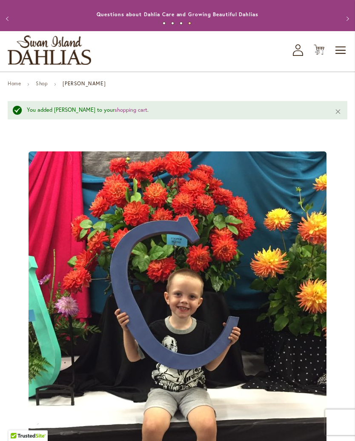
scroll to position [0, 0]
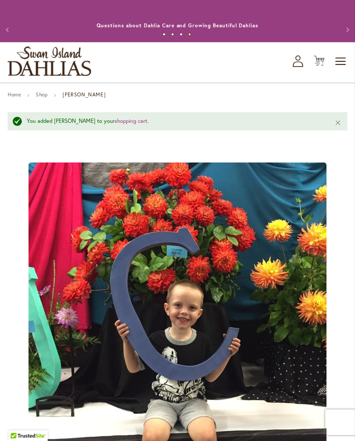
click at [318, 68] on img at bounding box center [320, 63] width 10 height 10
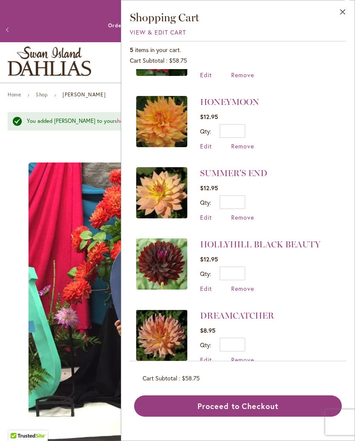
scroll to position [50, 0]
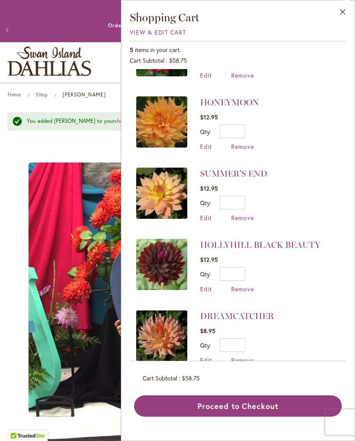
click at [346, 15] on button "Close" at bounding box center [342, 13] width 23 height 27
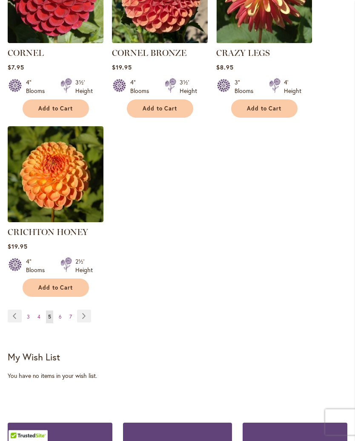
scroll to position [1083, 0]
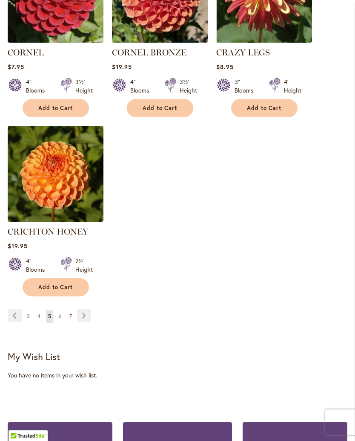
click at [42, 310] on link "Page 4" at bounding box center [38, 316] width 7 height 13
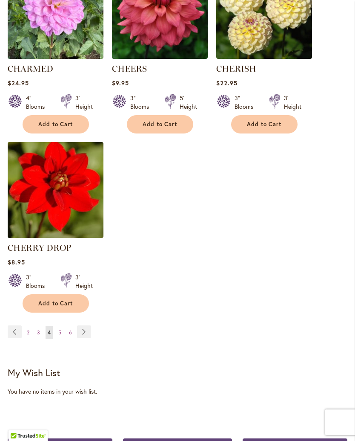
scroll to position [1060, 0]
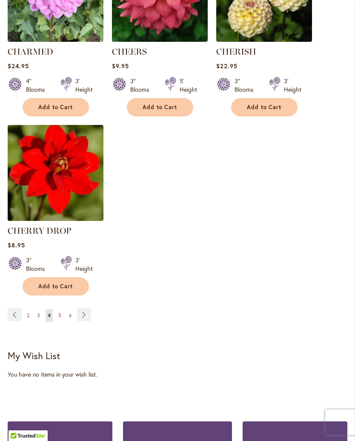
click at [40, 322] on link "Page 3" at bounding box center [38, 315] width 7 height 13
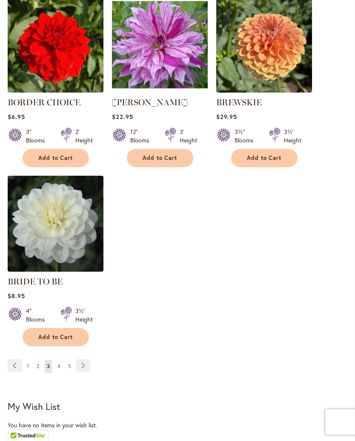
scroll to position [998, 0]
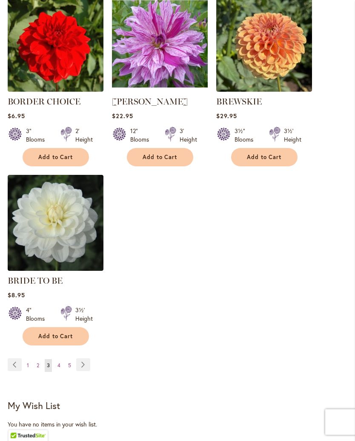
click at [38, 370] on link "Page 2" at bounding box center [38, 365] width 7 height 13
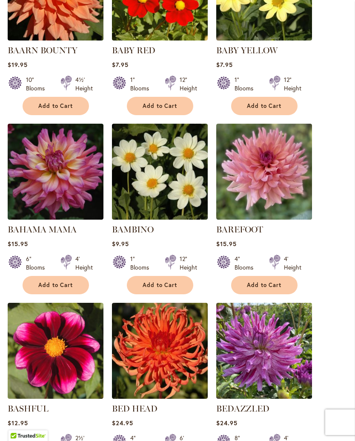
scroll to position [334, 0]
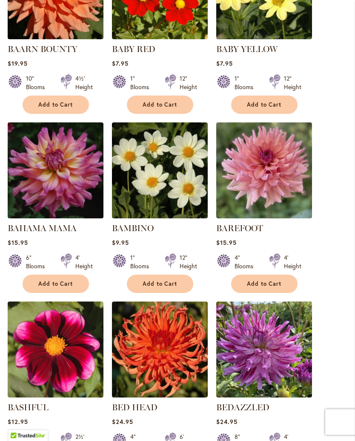
click at [289, 188] on img at bounding box center [264, 171] width 96 height 96
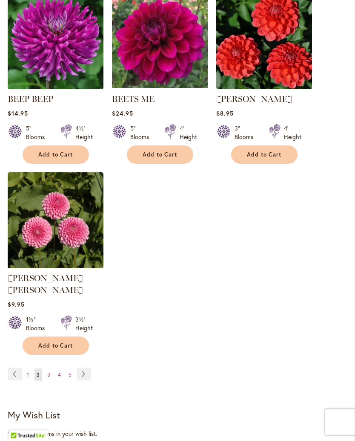
scroll to position [1002, 0]
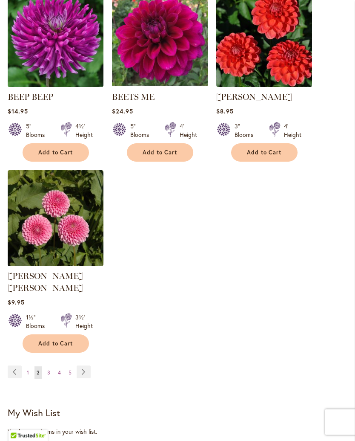
click at [31, 369] on link "Page 1" at bounding box center [28, 372] width 6 height 13
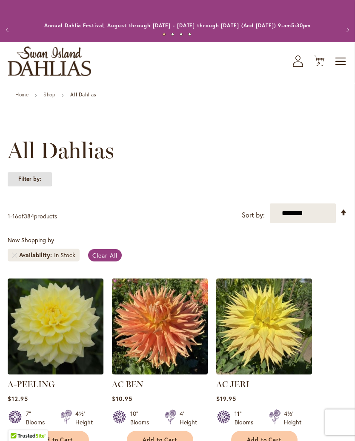
click at [50, 186] on strong "Filter by:" at bounding box center [30, 179] width 44 height 14
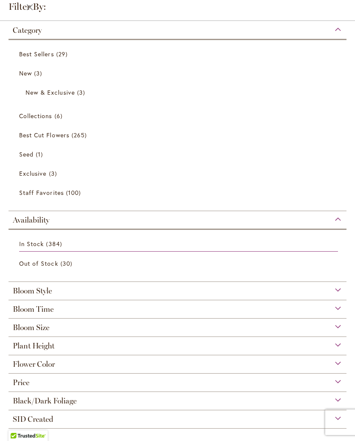
click at [58, 56] on span "29 items" at bounding box center [63, 53] width 14 height 9
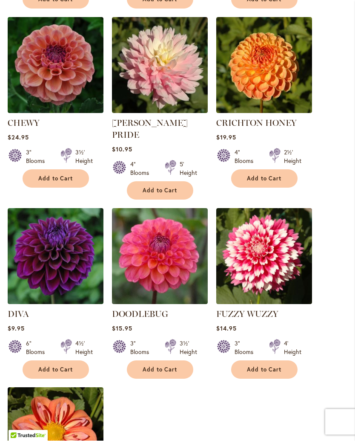
click at [330, 202] on ol "APPLEBLOSSOM Rating: 95% 4 Reviews $19.95 4" Blooms 4½' Height Add to Cart" at bounding box center [178, 19] width 340 height 1077
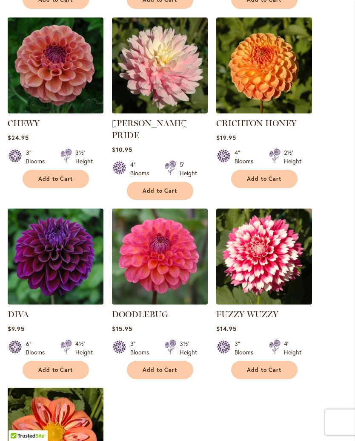
scroll to position [799, 0]
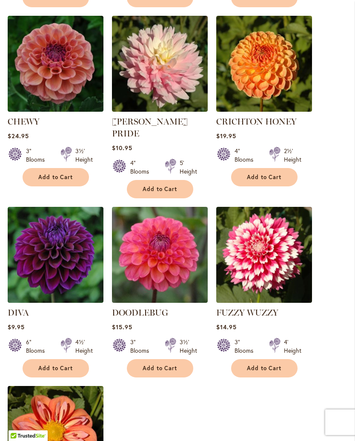
click at [181, 89] on img at bounding box center [160, 64] width 96 height 96
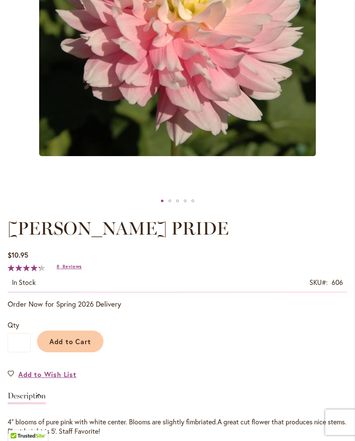
click at [82, 269] on span "Reviews" at bounding box center [72, 266] width 19 height 6
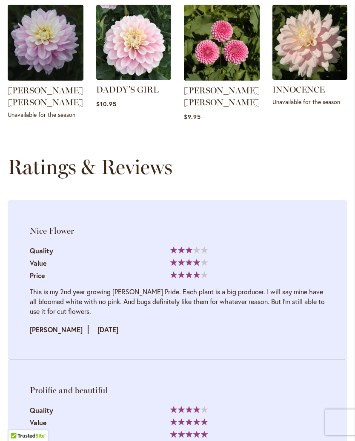
scroll to position [1028, 0]
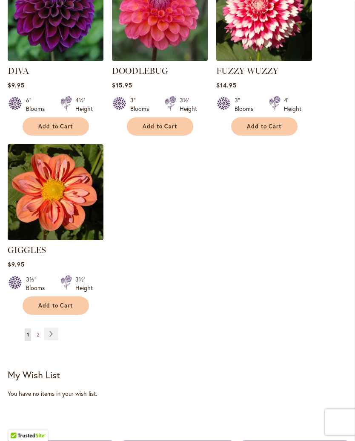
scroll to position [1041, 0]
click at [40, 330] on link "Page 2" at bounding box center [38, 334] width 7 height 13
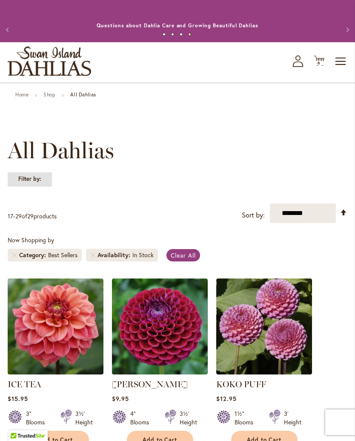
click at [45, 186] on strong "Filter by:" at bounding box center [30, 179] width 44 height 14
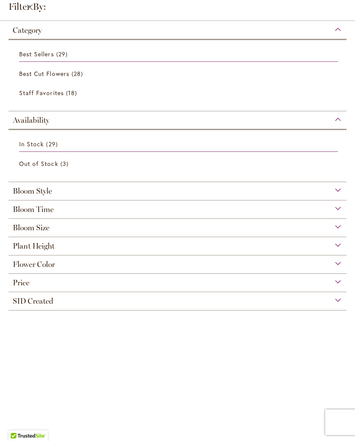
click at [75, 72] on span "28 items" at bounding box center [79, 73] width 14 height 9
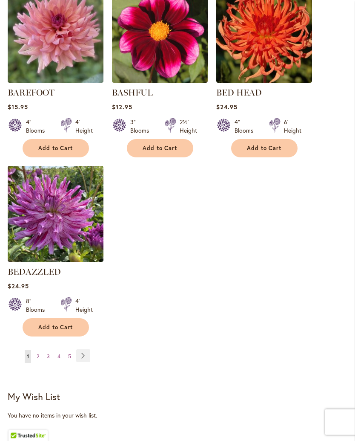
scroll to position [1007, 0]
click at [77, 64] on img at bounding box center [56, 35] width 96 height 96
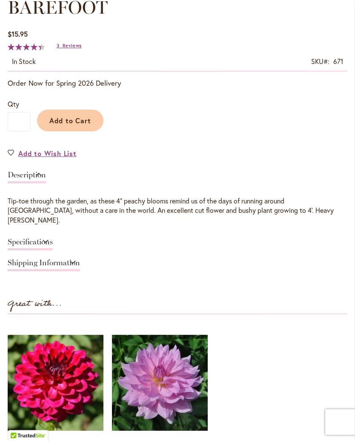
click at [78, 49] on span "Reviews" at bounding box center [72, 46] width 19 height 6
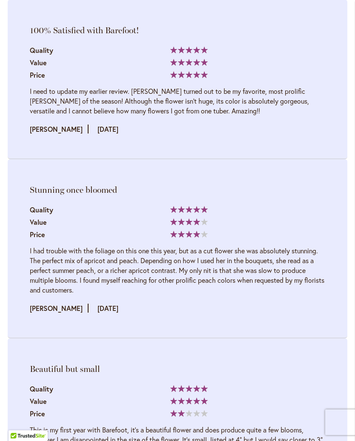
scroll to position [1241, 0]
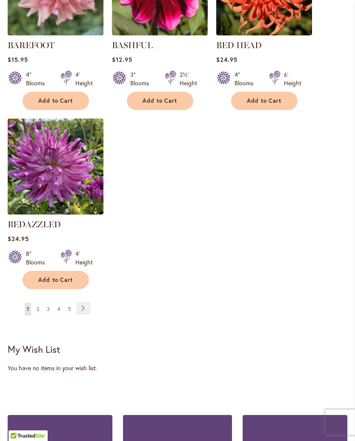
scroll to position [1077, 0]
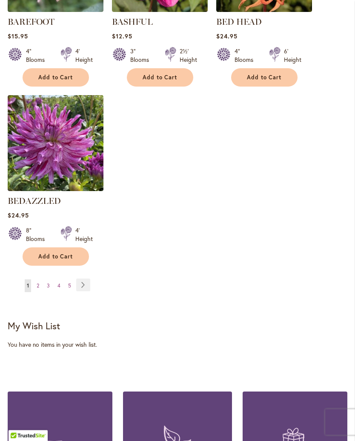
click at [41, 292] on link "Page 2" at bounding box center [38, 285] width 7 height 13
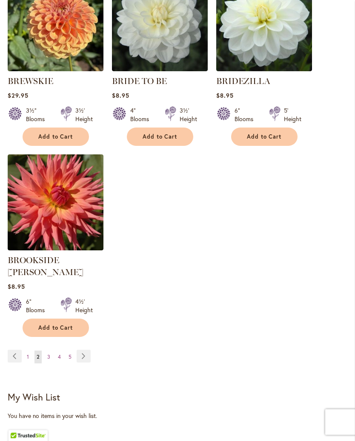
scroll to position [1031, 0]
click at [49, 353] on span "3" at bounding box center [48, 356] width 3 height 6
click at [51, 350] on link "Page 3" at bounding box center [48, 356] width 7 height 13
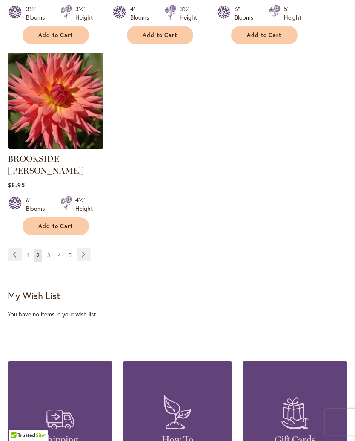
click at [50, 249] on link "Page 3" at bounding box center [48, 255] width 7 height 13
click at [52, 249] on link "Page 3" at bounding box center [48, 255] width 7 height 13
click at [70, 258] on span "5" at bounding box center [70, 255] width 3 height 6
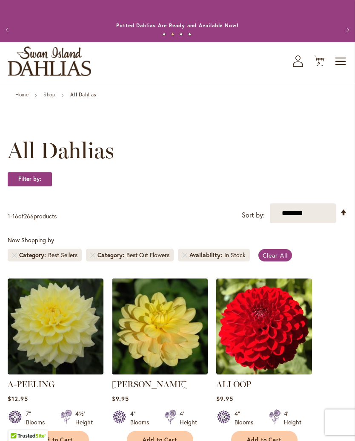
click at [323, 65] on span "6 6 items" at bounding box center [319, 63] width 9 height 4
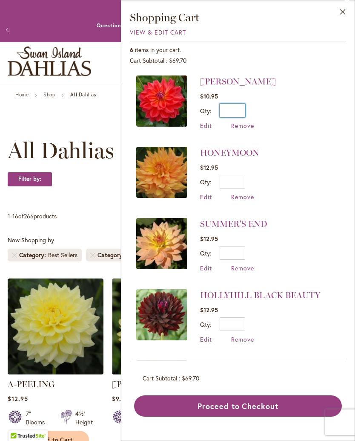
click at [244, 106] on input "*" at bounding box center [233, 111] width 26 height 14
click at [241, 111] on input "*" at bounding box center [233, 111] width 26 height 14
click at [241, 109] on input "*" at bounding box center [233, 111] width 26 height 14
type input "*"
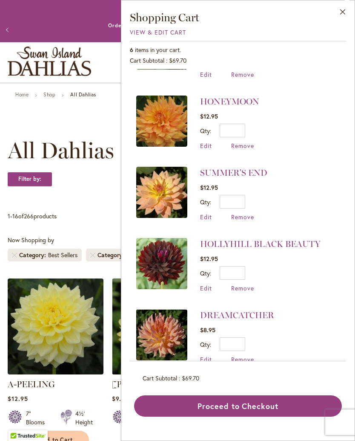
scroll to position [56, 0]
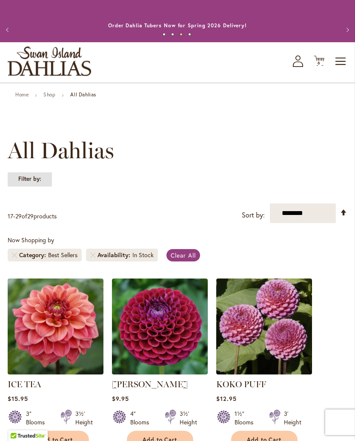
click at [45, 186] on strong "Filter by:" at bounding box center [30, 179] width 44 height 14
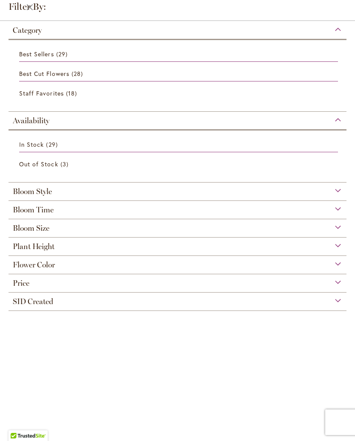
click at [70, 96] on span "18 items" at bounding box center [72, 93] width 13 height 9
click at [238, 94] on link "Staff Favorites 18 items" at bounding box center [178, 93] width 319 height 15
click at [51, 95] on span "Staff Favorites" at bounding box center [41, 93] width 45 height 8
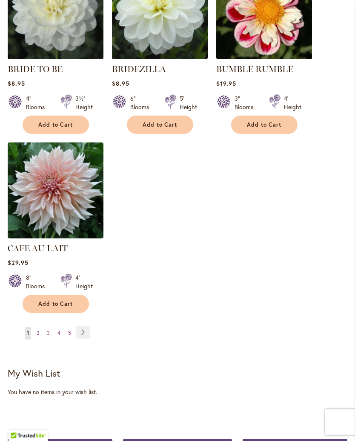
scroll to position [1033, 0]
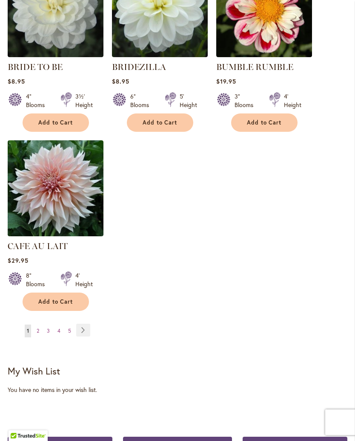
click at [41, 333] on link "Page 2" at bounding box center [38, 330] width 7 height 13
click at [86, 323] on link "Page Next" at bounding box center [83, 329] width 14 height 13
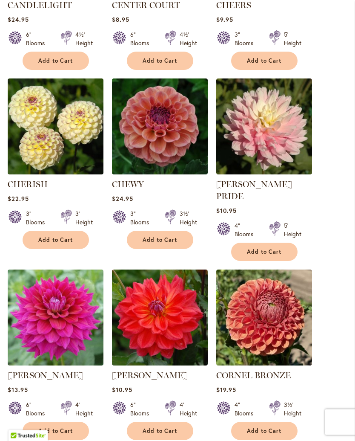
scroll to position [379, 0]
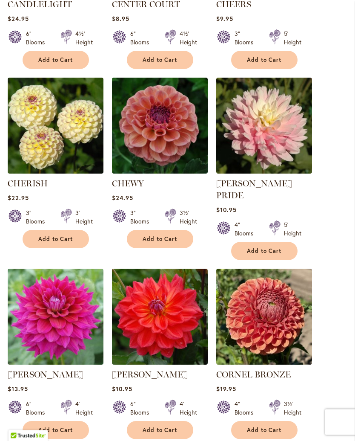
click at [281, 150] on img at bounding box center [264, 126] width 96 height 96
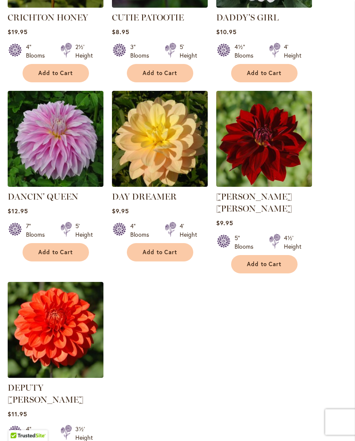
scroll to position [915, 0]
click at [283, 158] on img at bounding box center [264, 139] width 96 height 96
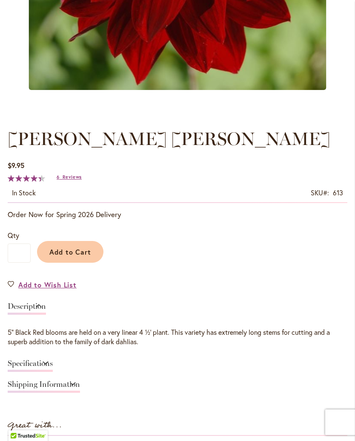
scroll to position [346, 0]
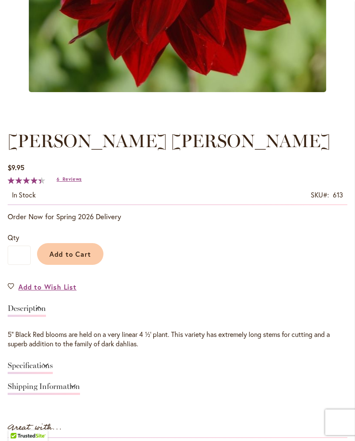
click at [81, 182] on span "Reviews" at bounding box center [72, 179] width 19 height 6
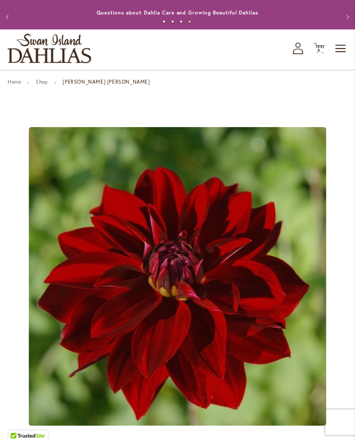
scroll to position [0, 0]
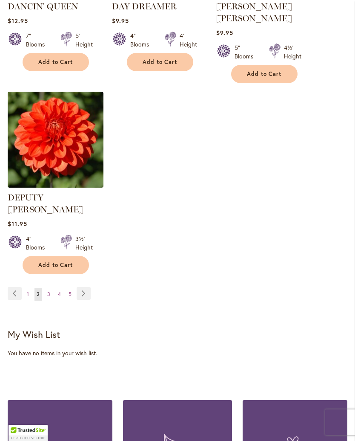
scroll to position [1107, 0]
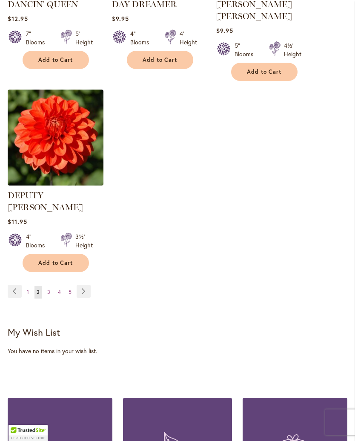
click at [52, 285] on link "Page 3" at bounding box center [48, 291] width 7 height 13
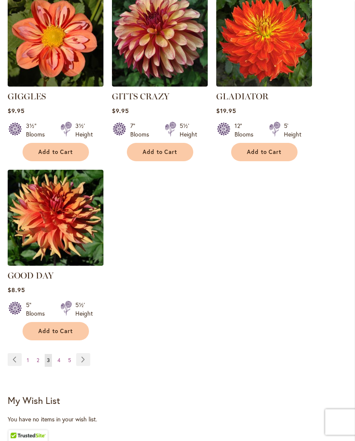
scroll to position [1028, 0]
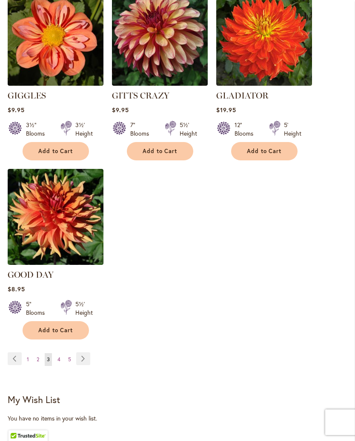
click at [61, 358] on link "Page 4" at bounding box center [58, 359] width 7 height 13
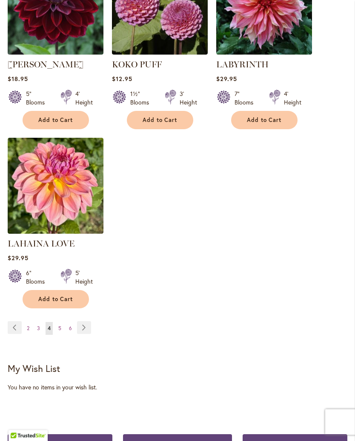
scroll to position [1049, 0]
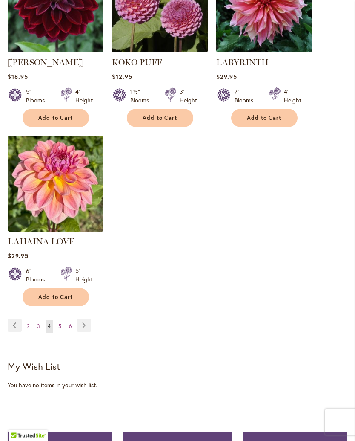
click at [61, 333] on link "Page 5" at bounding box center [59, 326] width 7 height 13
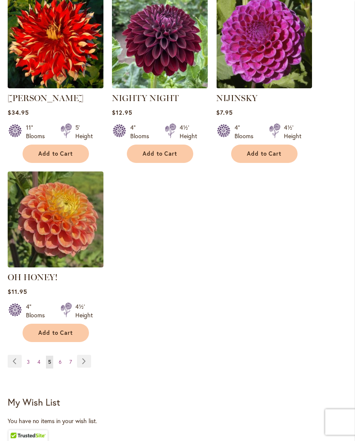
scroll to position [1002, 0]
click at [62, 366] on link "Page 6" at bounding box center [60, 361] width 7 height 13
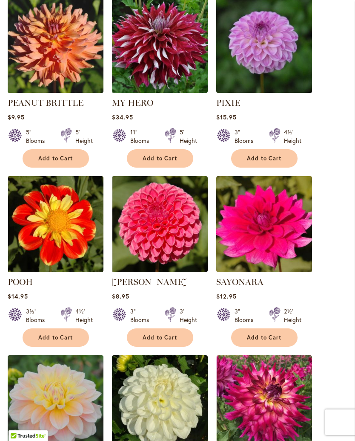
scroll to position [646, 0]
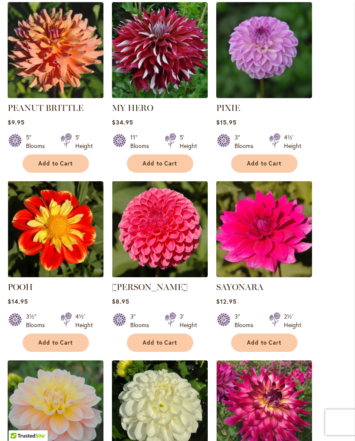
click at [74, 81] on img at bounding box center [56, 50] width 96 height 96
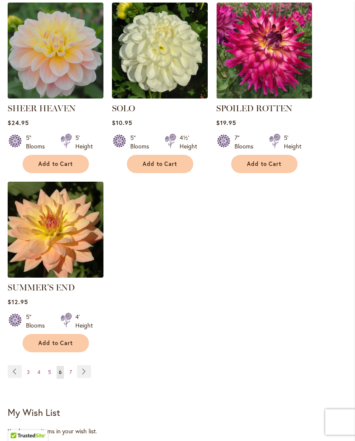
scroll to position [1004, 0]
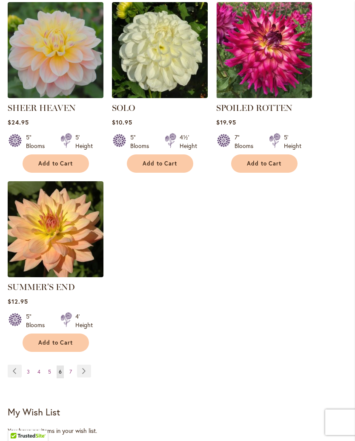
click at [72, 378] on link "Page 7" at bounding box center [70, 371] width 7 height 13
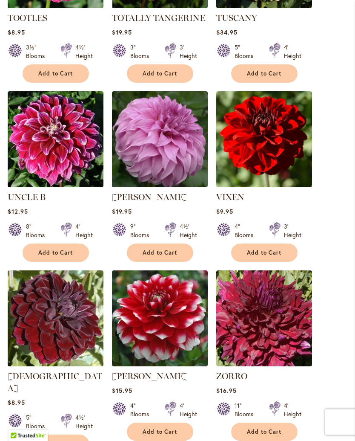
scroll to position [737, 0]
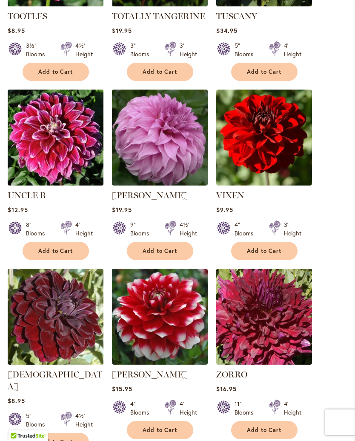
click at [268, 150] on img at bounding box center [264, 137] width 96 height 96
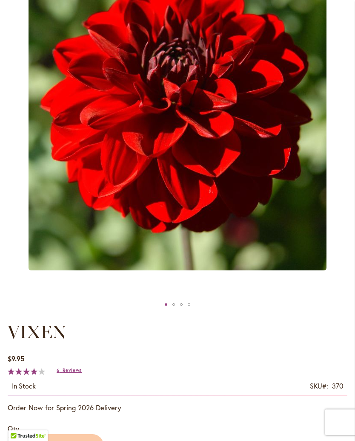
scroll to position [164, 0]
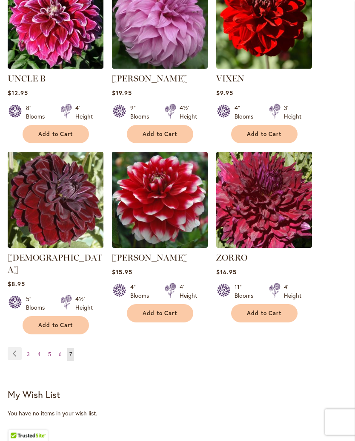
scroll to position [856, 0]
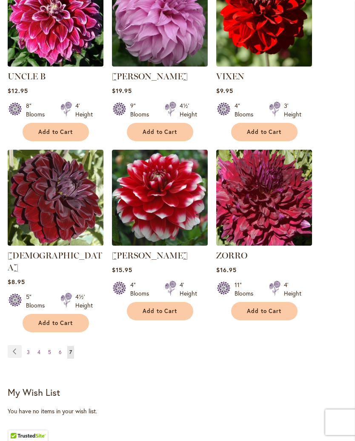
click at [76, 220] on img at bounding box center [56, 198] width 96 height 96
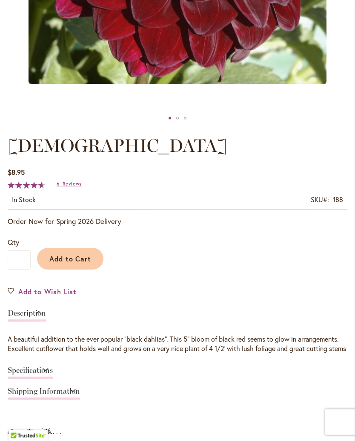
scroll to position [354, 0]
click at [75, 187] on span "Reviews" at bounding box center [72, 184] width 19 height 6
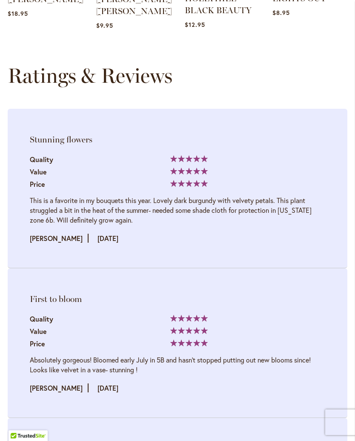
scroll to position [1182, 0]
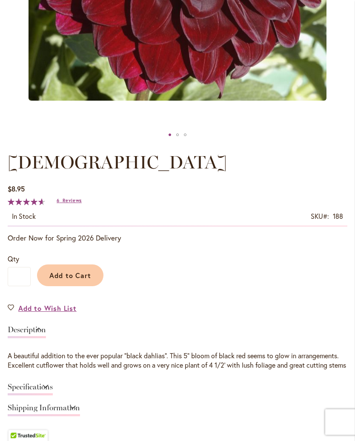
click at [91, 280] on span "Add to Cart" at bounding box center [70, 275] width 42 height 9
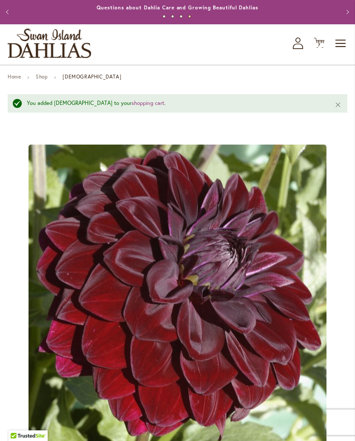
scroll to position [0, 0]
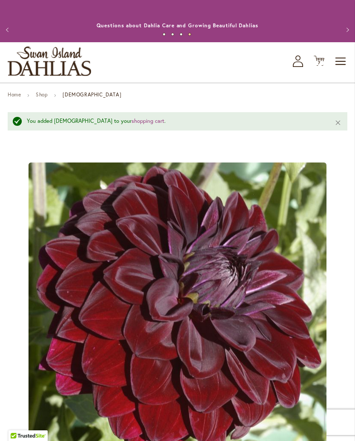
click at [319, 66] on span "7" at bounding box center [319, 63] width 3 height 6
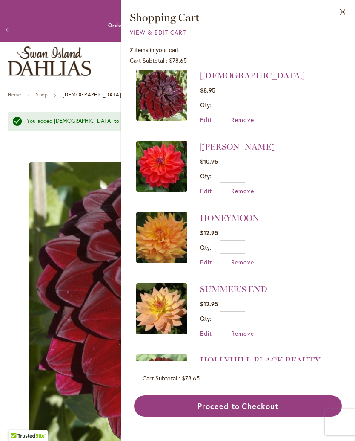
scroll to position [6, 0]
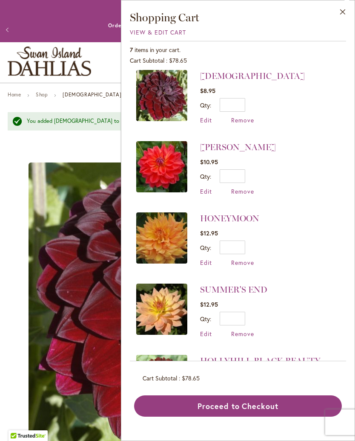
click at [245, 191] on span "Remove" at bounding box center [242, 191] width 23 height 8
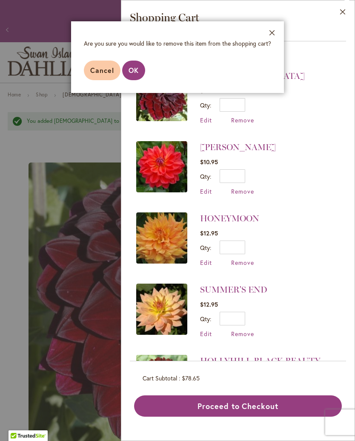
click at [133, 71] on span "OK" at bounding box center [134, 70] width 10 height 9
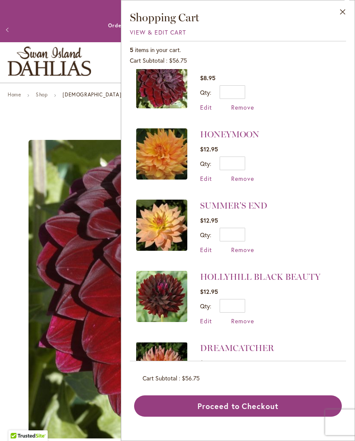
scroll to position [19, 0]
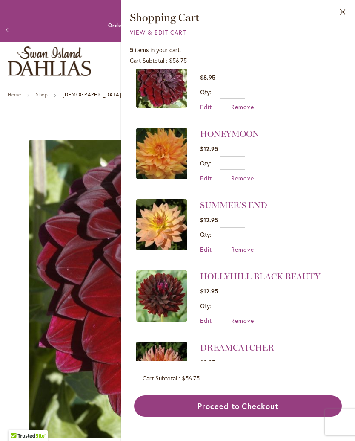
click at [314, 192] on li "SUMMER'S END $12.95 Qty * Update Edit Remove" at bounding box center [238, 225] width 204 height 71
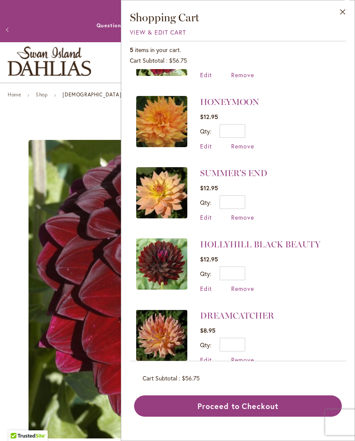
scroll to position [50, 0]
